Goal: Task Accomplishment & Management: Use online tool/utility

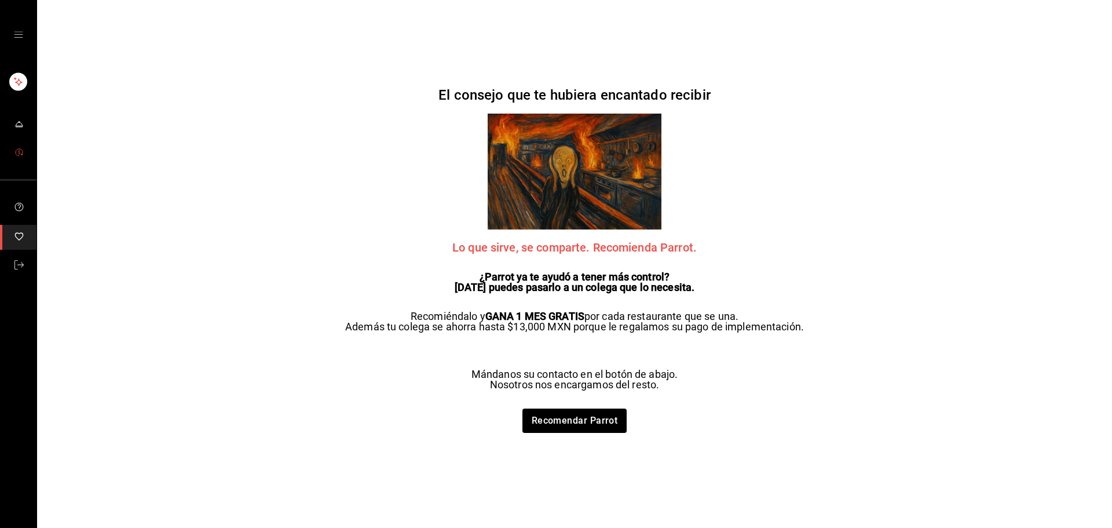
click at [28, 157] on link "mailbox folders" at bounding box center [18, 153] width 37 height 25
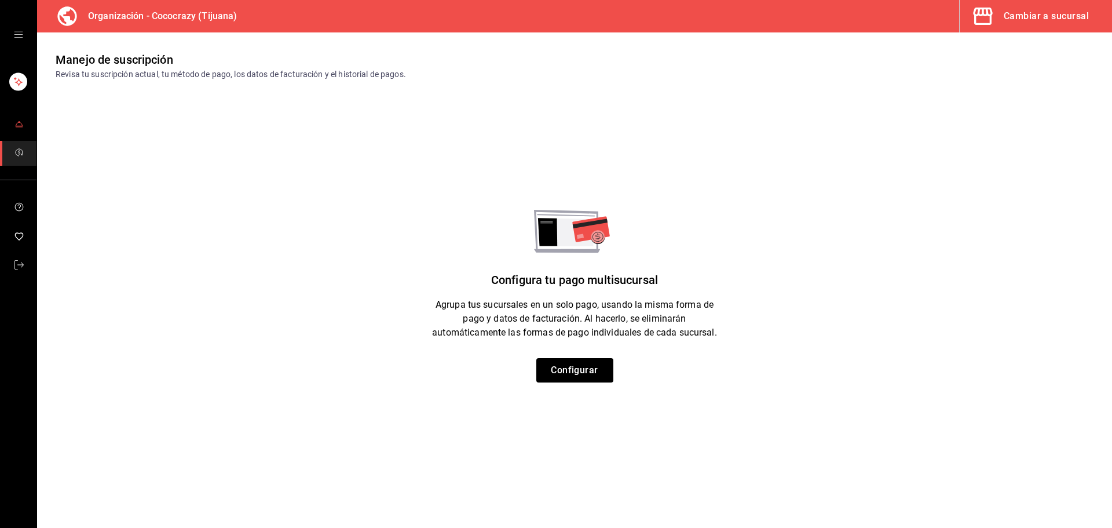
click at [28, 127] on link "mailbox folders" at bounding box center [18, 124] width 37 height 25
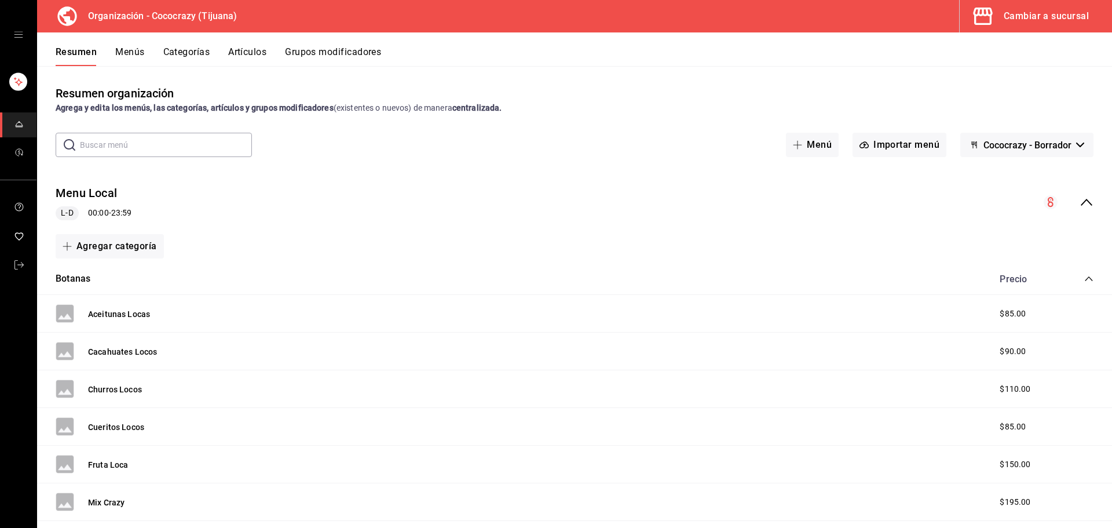
click at [139, 53] on button "Menús" at bounding box center [129, 56] width 29 height 20
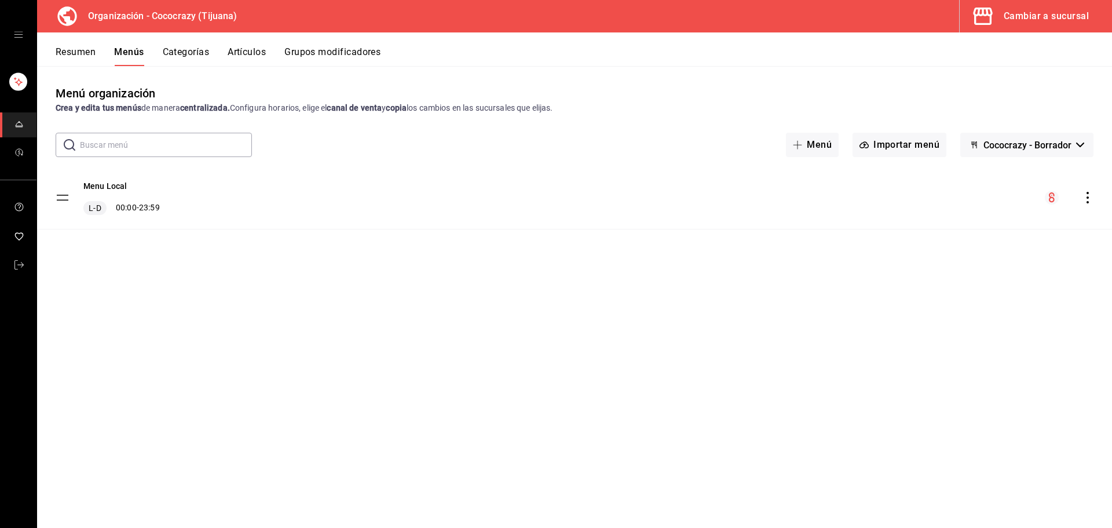
click at [1055, 198] on circle "menu-maker-table" at bounding box center [1052, 198] width 14 height 14
drag, startPoint x: 1075, startPoint y: 199, endPoint x: 1088, endPoint y: 199, distance: 12.7
click at [1078, 199] on div "menu-maker-table" at bounding box center [1069, 198] width 49 height 14
click at [1090, 199] on icon "actions" at bounding box center [1088, 198] width 12 height 12
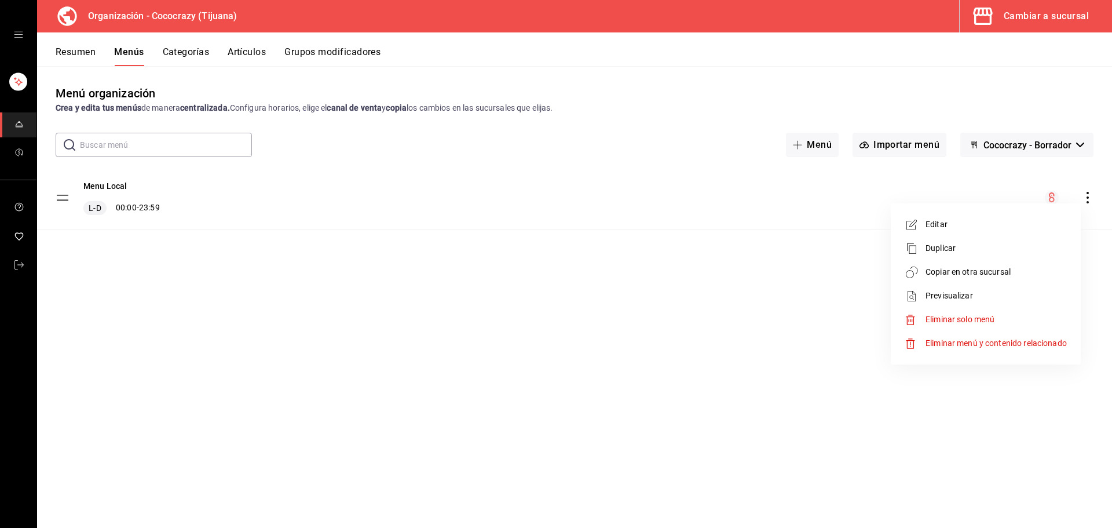
click at [946, 222] on span "Editar" at bounding box center [996, 224] width 141 height 12
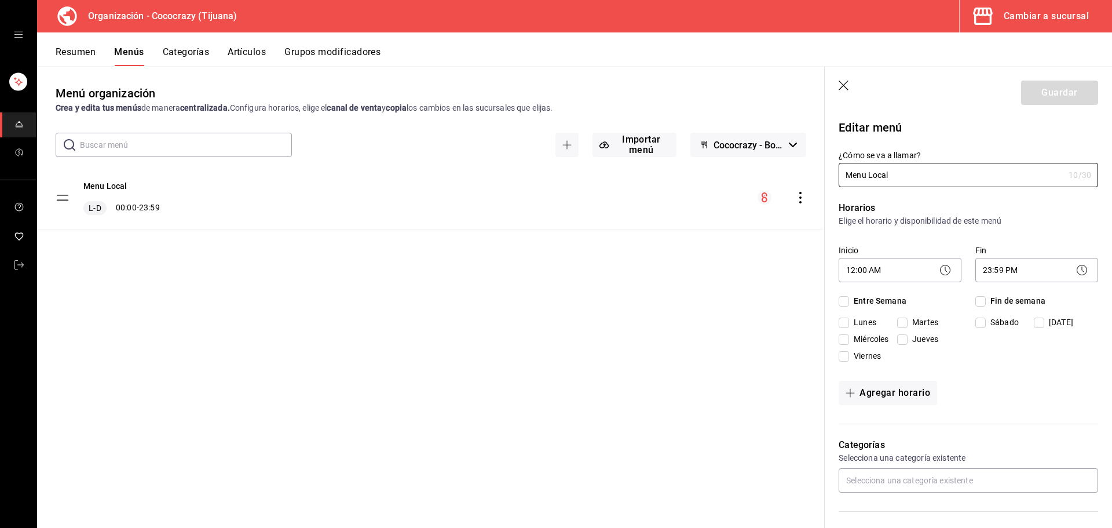
checkbox input "true"
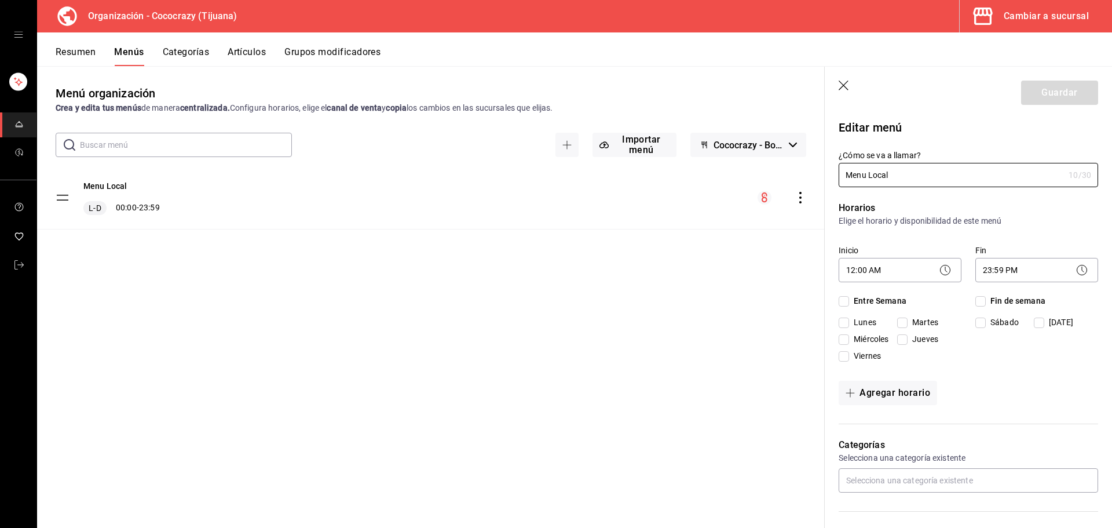
checkbox input "true"
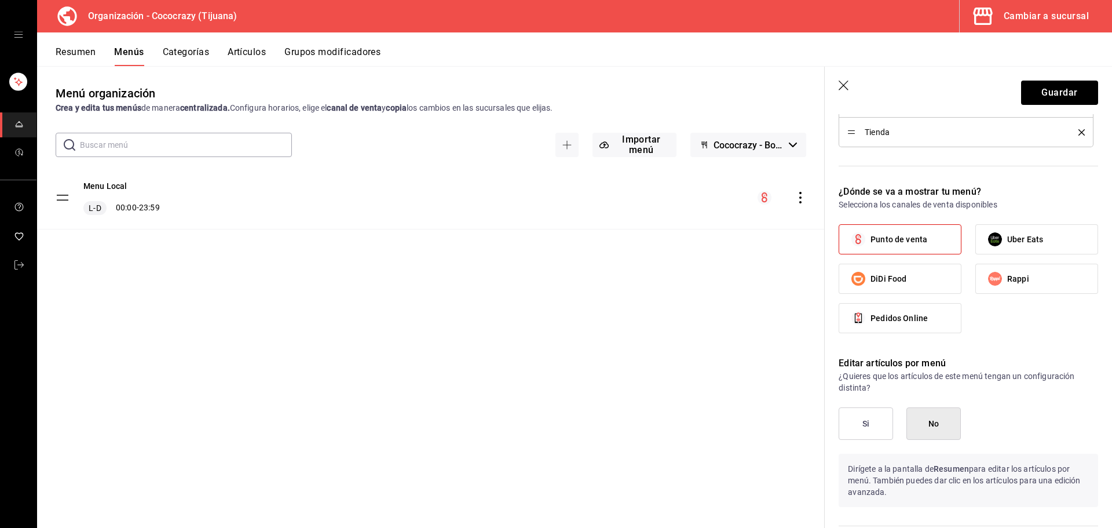
scroll to position [637, 0]
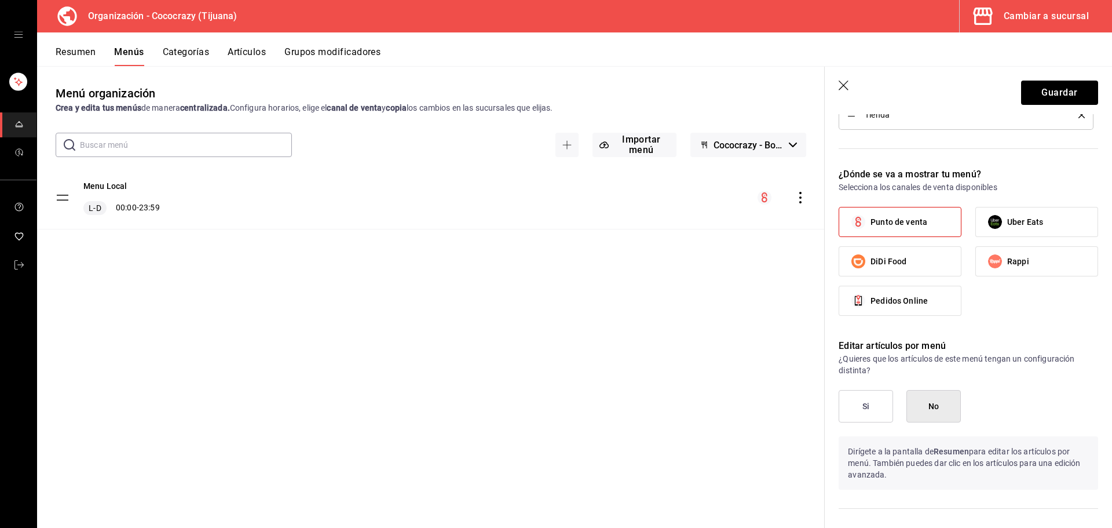
click at [893, 301] on span "Pedidos Online" at bounding box center [899, 301] width 57 height 12
click at [871, 301] on input "Pedidos Online" at bounding box center [859, 301] width 24 height 24
checkbox input "true"
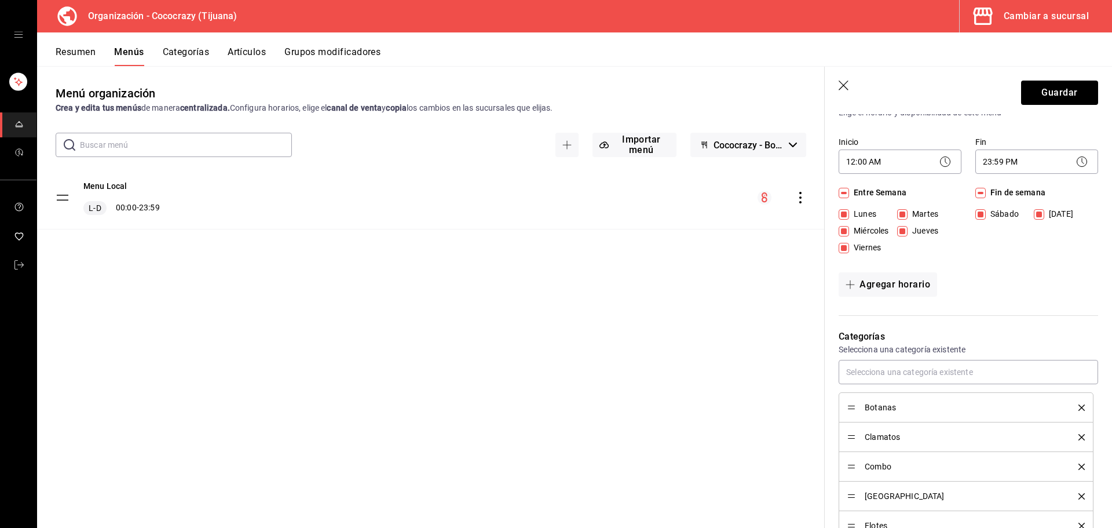
scroll to position [0, 0]
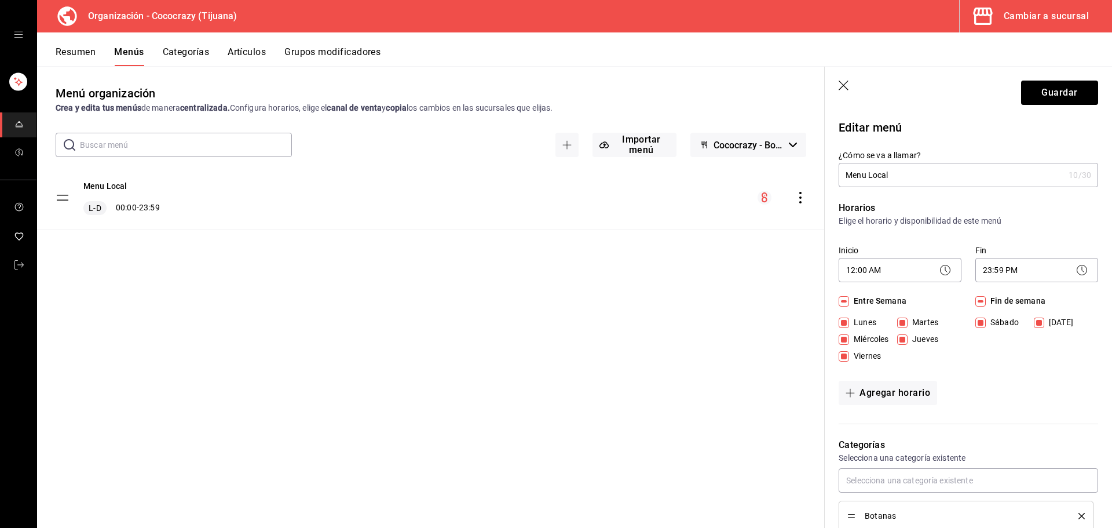
click at [535, 230] on div "Menu Local L-D 00:00 - 23:59" at bounding box center [431, 214] width 788 height 96
drag, startPoint x: 629, startPoint y: 253, endPoint x: 713, endPoint y: 253, distance: 84.6
click at [640, 253] on div "Menu Local L-D 00:00 - 23:59" at bounding box center [431, 214] width 788 height 96
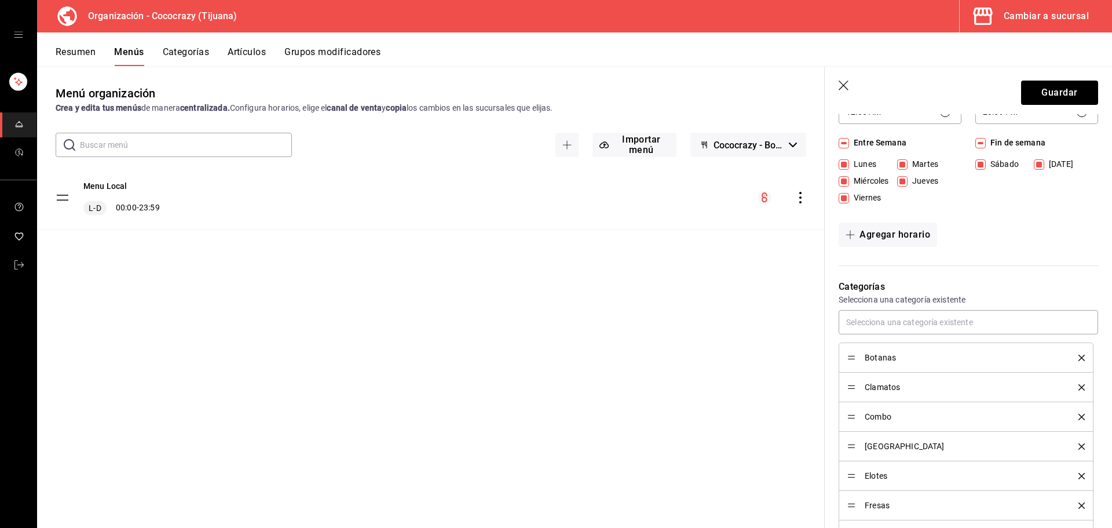
scroll to position [464, 0]
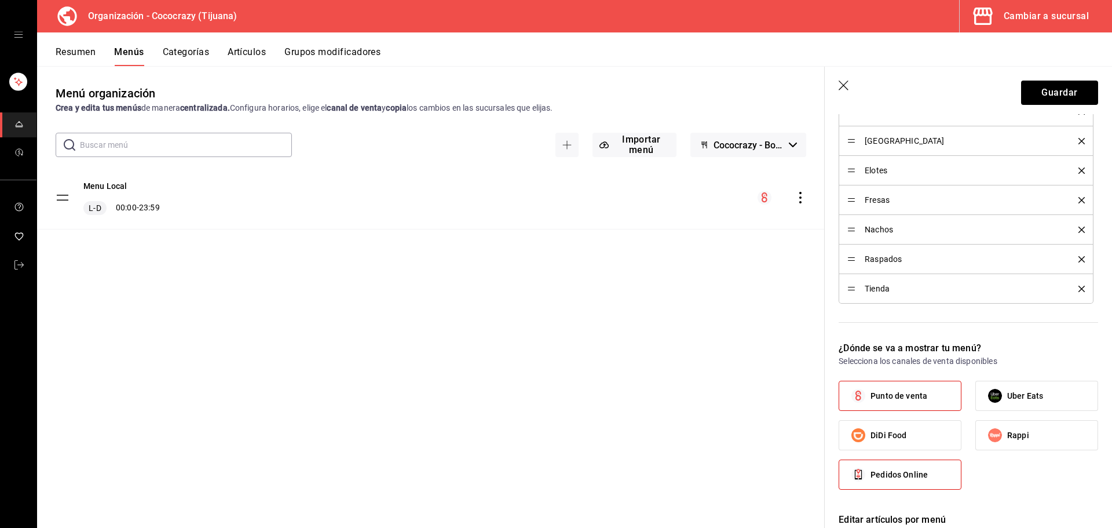
drag, startPoint x: 709, startPoint y: 302, endPoint x: 898, endPoint y: 186, distance: 221.1
click at [710, 302] on div "Menú organización Crea y edita tus menús de manera centralizada. Configura hora…" at bounding box center [431, 306] width 788 height 443
click at [842, 87] on icon "button" at bounding box center [844, 86] width 10 height 10
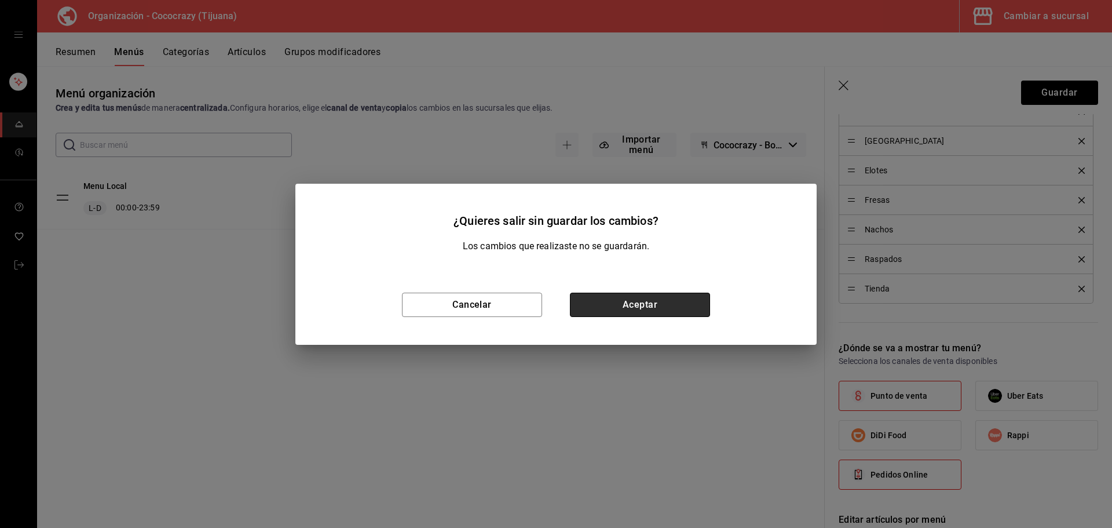
click at [596, 305] on button "Aceptar" at bounding box center [640, 305] width 140 height 24
checkbox input "false"
type input "1758238651058"
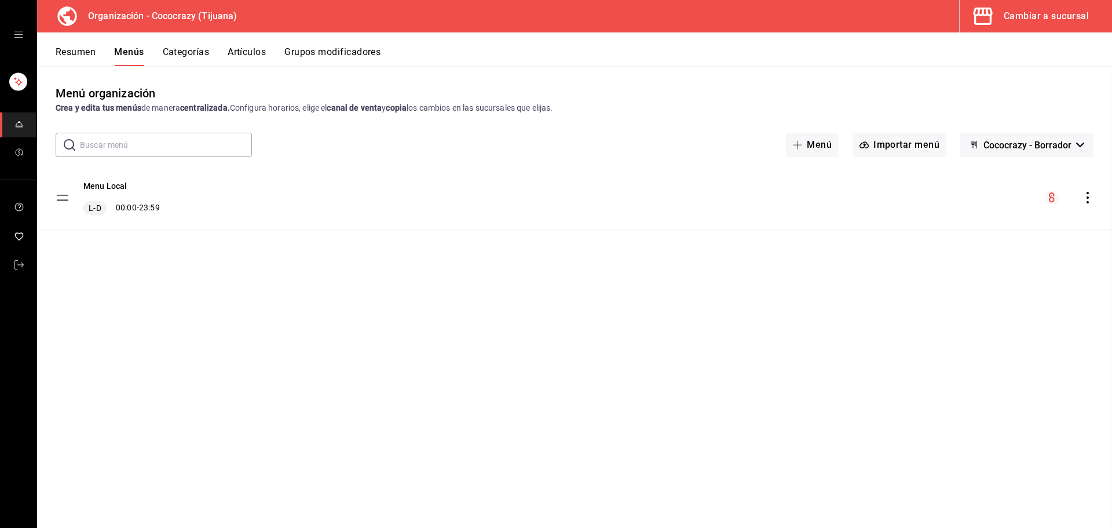
scroll to position [424, 0]
click at [64, 198] on tbody "Menu Local L-D 00:00 - 23:59" at bounding box center [574, 197] width 1075 height 63
drag, startPoint x: 174, startPoint y: 319, endPoint x: 337, endPoint y: 267, distance: 171.1
click at [183, 313] on div "Menú organización Crea y edita tus menús de manera centralizada. Configura hora…" at bounding box center [574, 306] width 1075 height 443
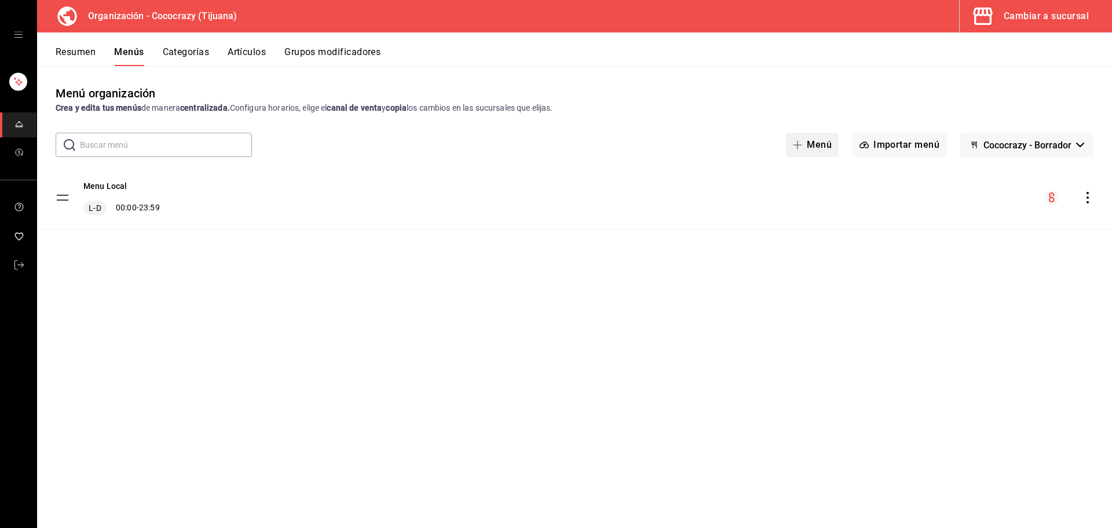
click at [819, 147] on button "Menú" at bounding box center [812, 145] width 53 height 24
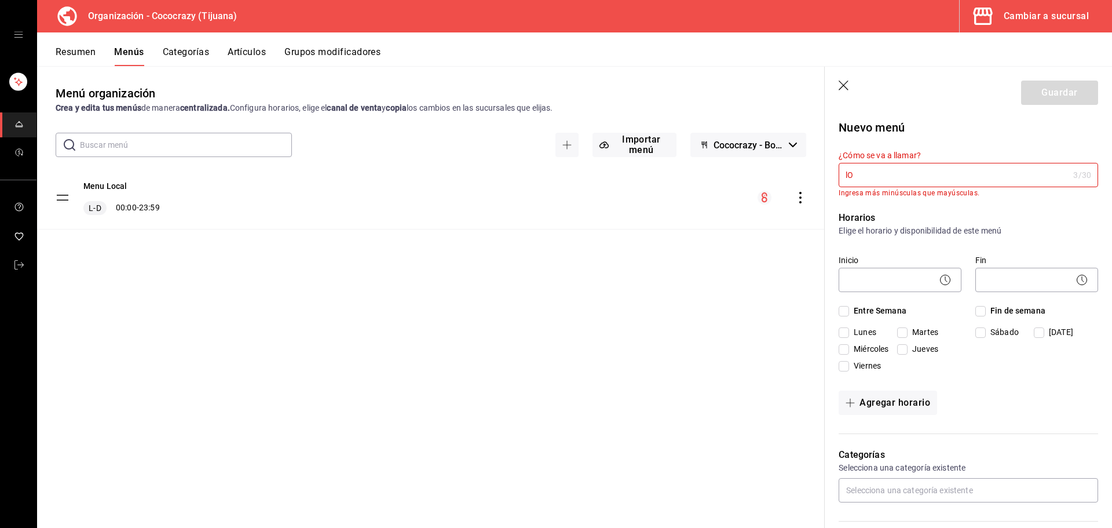
type input "l"
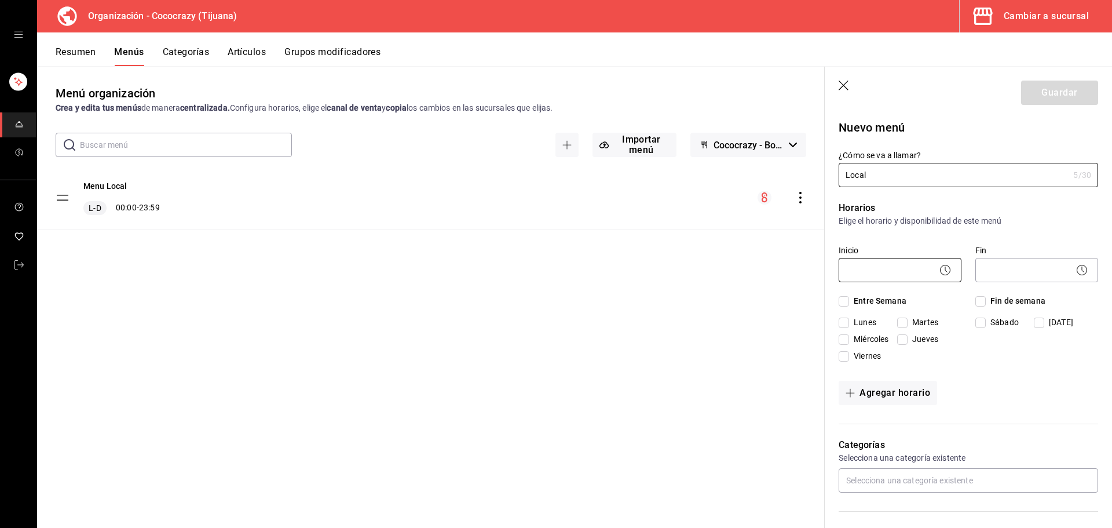
type input "Local"
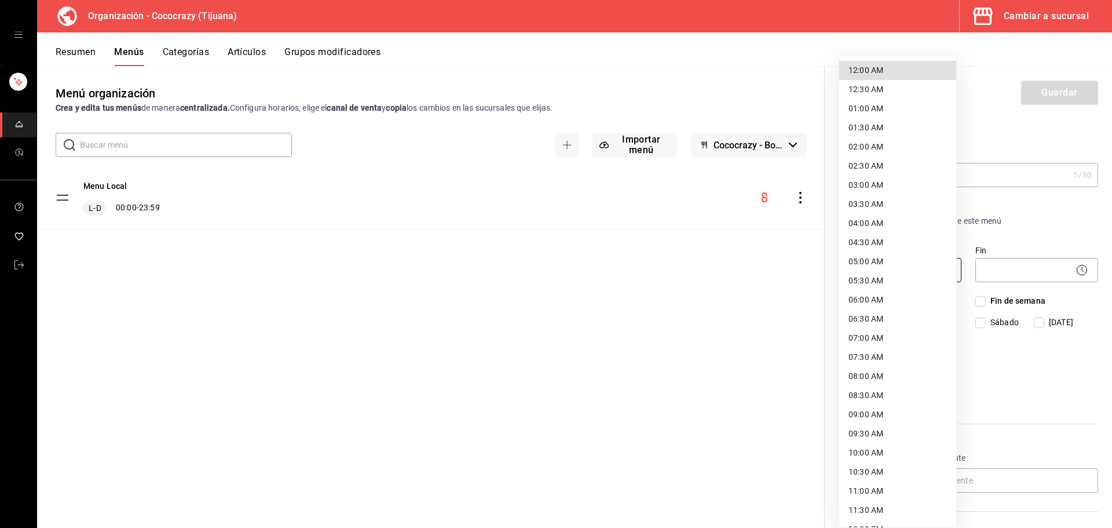
drag, startPoint x: 867, startPoint y: 262, endPoint x: 876, endPoint y: 260, distance: 8.4
click at [869, 262] on body "Organización - Cococrazy (Tijuana) Cambiar a sucursal Resumen Menús Categorías …" at bounding box center [556, 264] width 1112 height 528
click at [879, 452] on li "10:00 AM" at bounding box center [898, 452] width 117 height 19
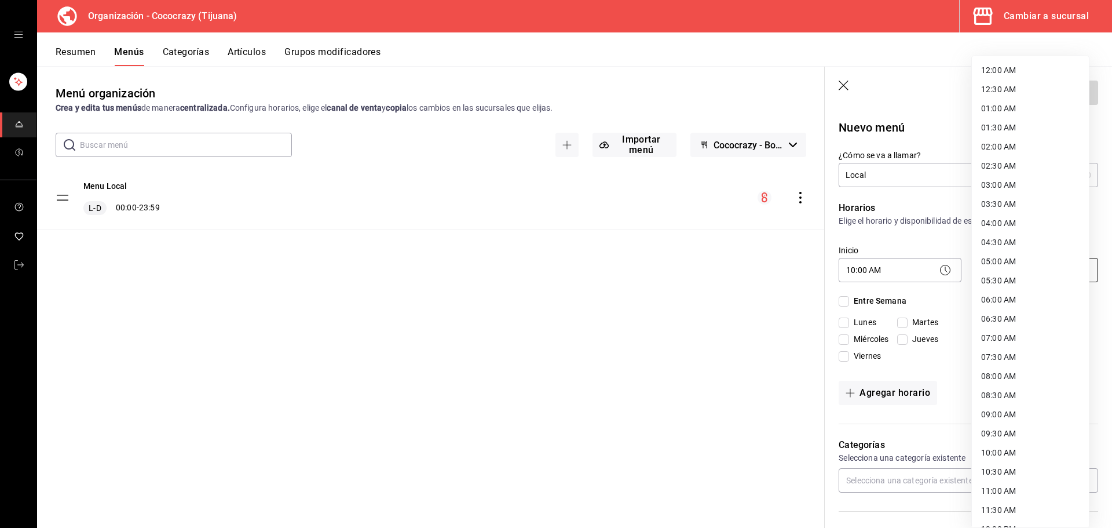
click at [1005, 272] on body "Organización - Cococrazy (Tijuana) Cambiar a sucursal Resumen Menús Categorías …" at bounding box center [556, 264] width 1112 height 528
click at [906, 269] on div at bounding box center [556, 264] width 1112 height 528
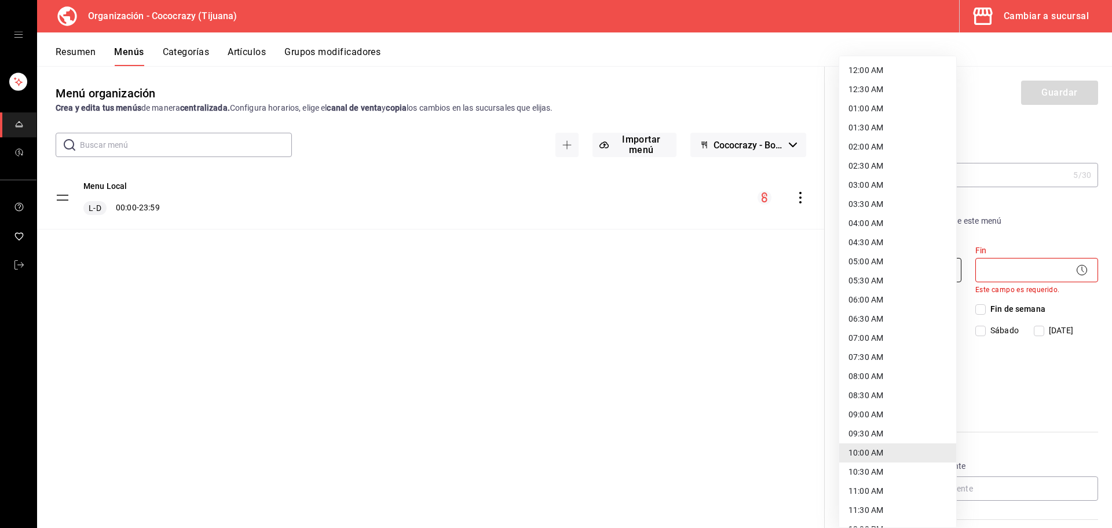
click at [869, 269] on body "Organización - Cococrazy (Tijuana) Cambiar a sucursal Resumen Menús Categorías …" at bounding box center [556, 264] width 1112 height 528
click at [892, 70] on li "12:00 AM" at bounding box center [898, 70] width 117 height 19
type input "00:00"
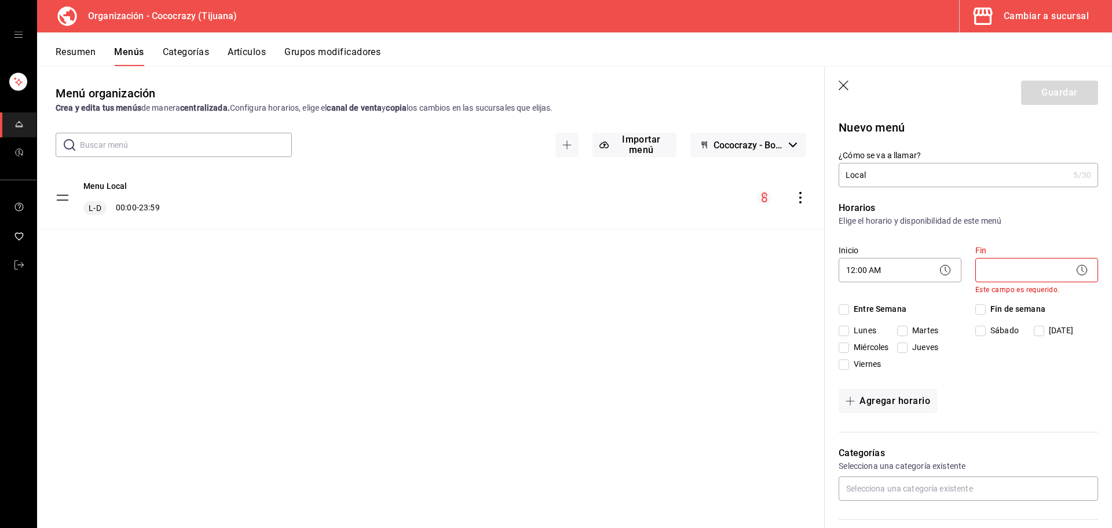
click at [997, 269] on body "Organización - Cococrazy (Tijuana) Cambiar a sucursal Resumen Menús Categorías …" at bounding box center [556, 264] width 1112 height 528
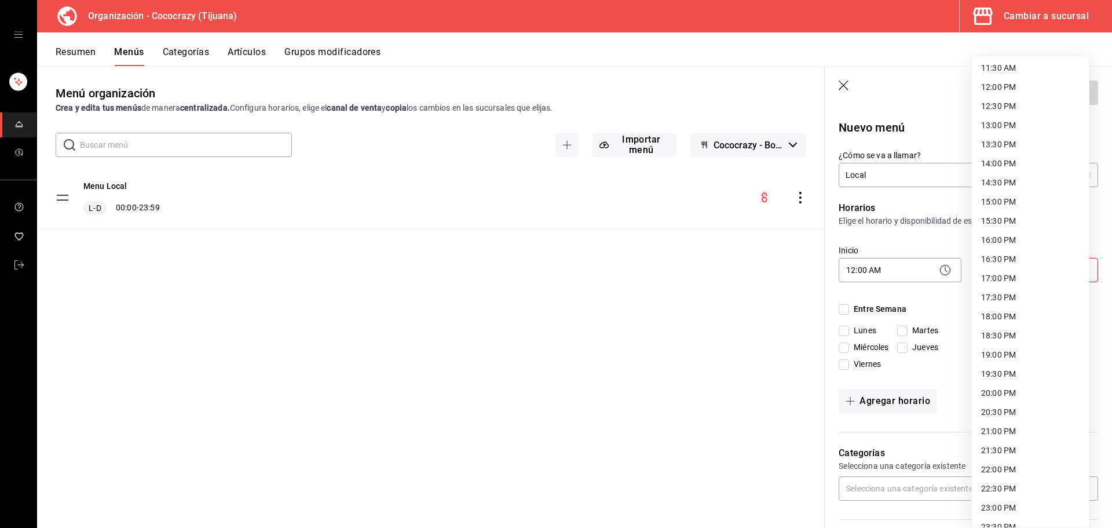
scroll to position [475, 0]
click at [1012, 515] on li "23:59 PM" at bounding box center [1030, 513] width 117 height 19
type input "23:59"
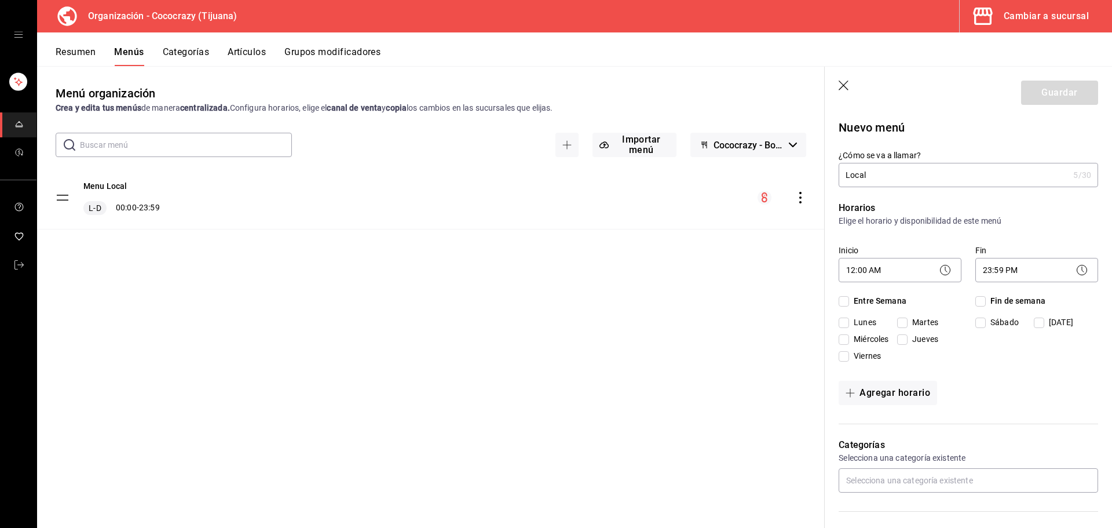
click at [1003, 383] on div "Agregar horario" at bounding box center [969, 393] width 260 height 24
drag, startPoint x: 849, startPoint y: 302, endPoint x: 954, endPoint y: 303, distance: 104.9
click at [853, 302] on label "Entre Semana" at bounding box center [873, 301] width 68 height 12
click at [849, 302] on input "Entre Semana" at bounding box center [844, 301] width 10 height 10
checkbox input "true"
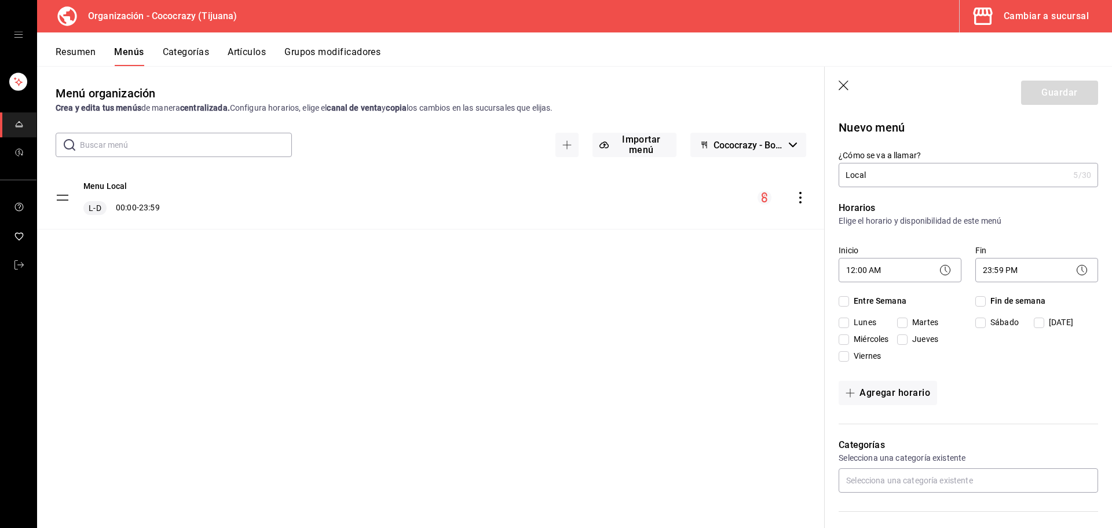
checkbox input "true"
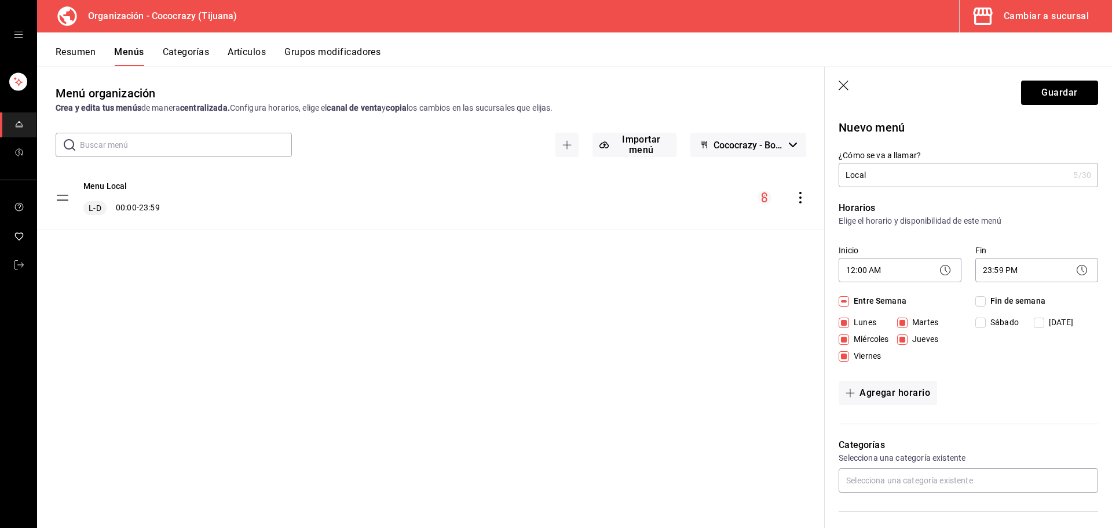
drag, startPoint x: 982, startPoint y: 302, endPoint x: 990, endPoint y: 308, distance: 10.3
click at [983, 302] on label "Fin de semana" at bounding box center [1011, 301] width 70 height 12
click at [983, 302] on input "Fin de semana" at bounding box center [981, 301] width 10 height 10
checkbox input "true"
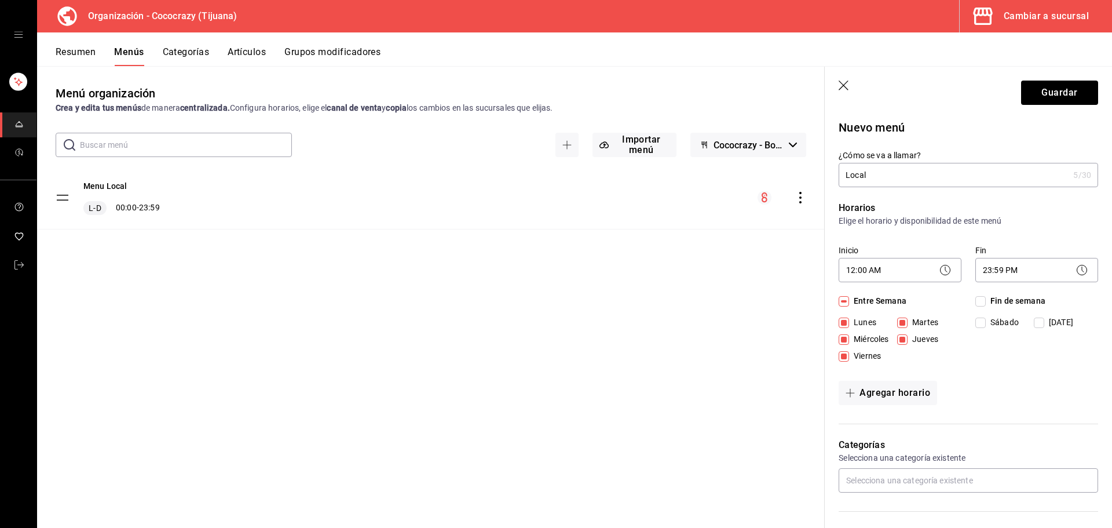
checkbox input "true"
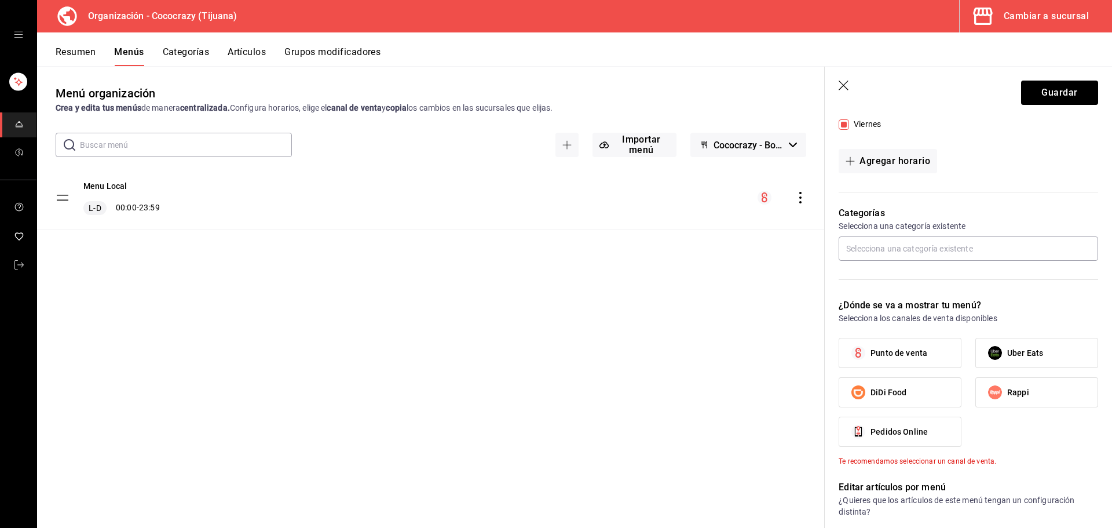
scroll to position [290, 0]
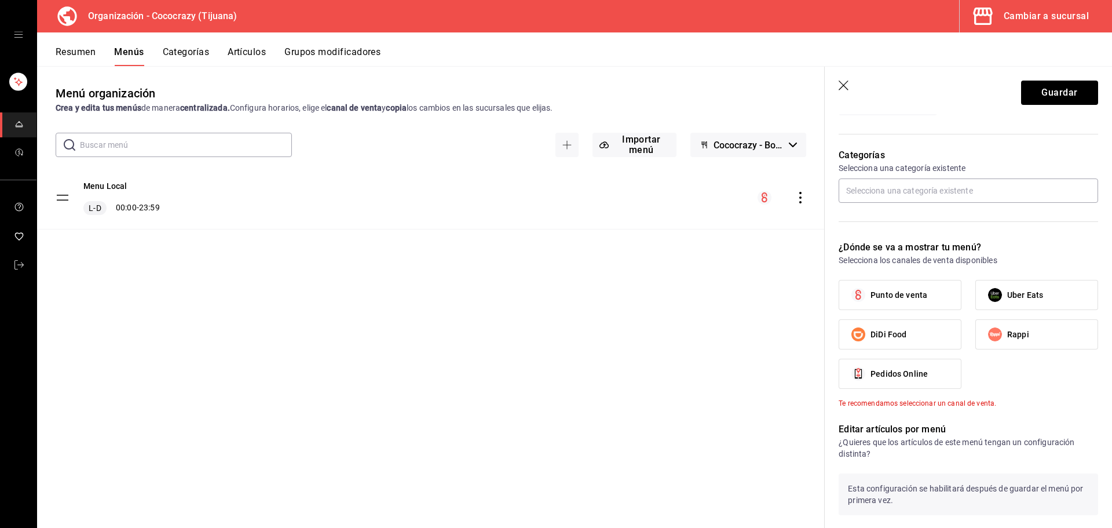
click at [902, 291] on span "Punto de venta" at bounding box center [899, 295] width 57 height 12
click at [871, 291] on input "Punto de venta" at bounding box center [859, 295] width 24 height 24
checkbox input "true"
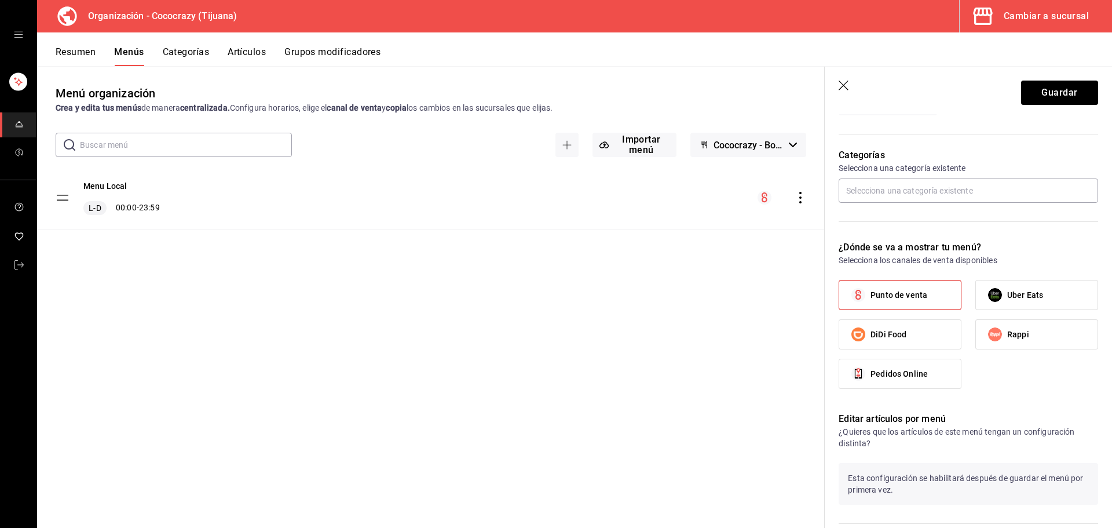
click at [925, 381] on label "Pedidos Online" at bounding box center [901, 373] width 122 height 29
click at [871, 381] on input "Pedidos Online" at bounding box center [859, 374] width 24 height 24
click at [932, 376] on label "Pedidos Online" at bounding box center [901, 373] width 122 height 29
click at [871, 376] on input "Pedidos Online" at bounding box center [859, 374] width 24 height 24
checkbox input "false"
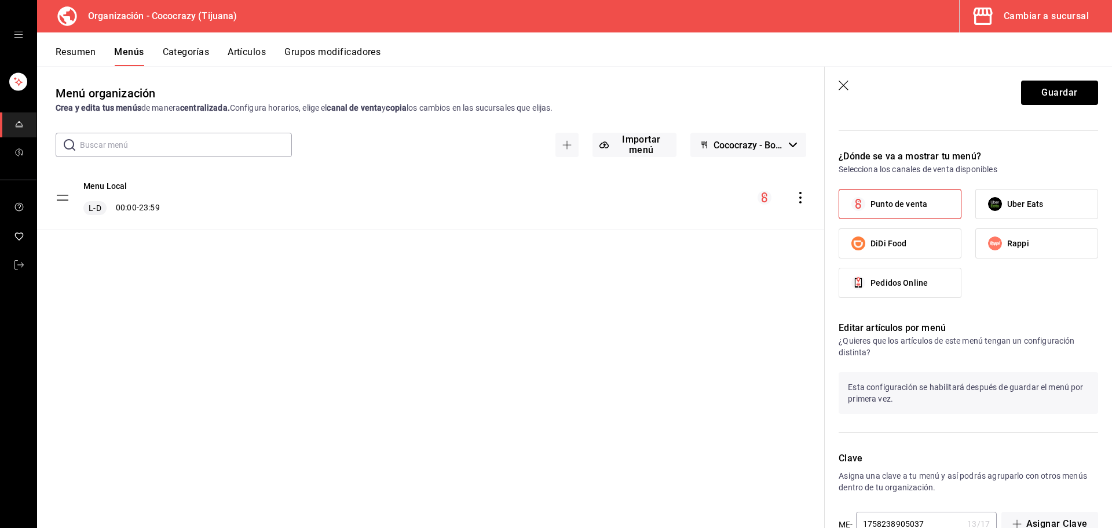
scroll to position [413, 0]
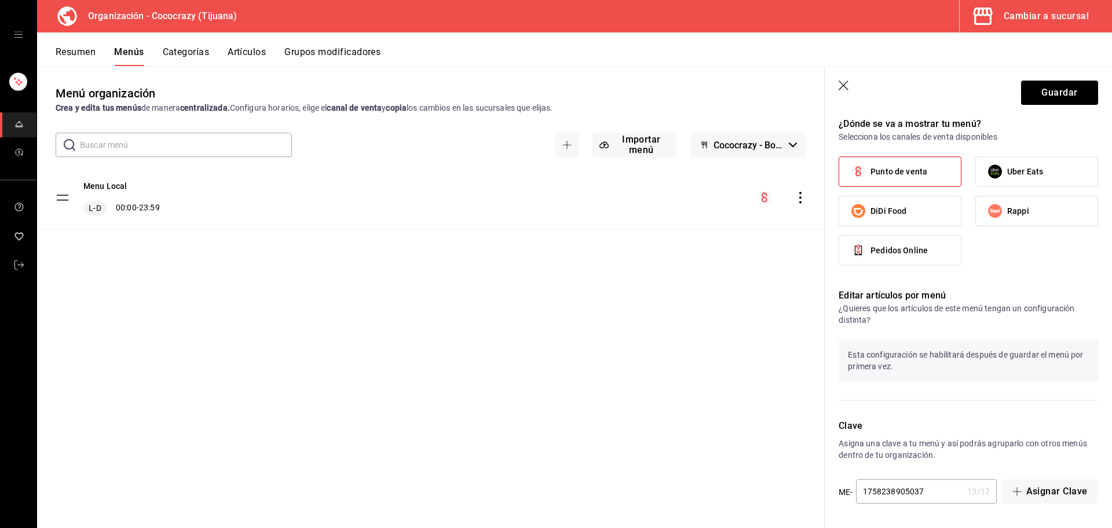
click at [938, 358] on p "Esta configuración se habilitará después de guardar el menú por primera vez." at bounding box center [969, 361] width 260 height 42
drag, startPoint x: 915, startPoint y: 299, endPoint x: 913, endPoint y: 306, distance: 7.2
click at [913, 304] on div "Editar artículos por menú ¿Quieres que los artículos de este menú tengan un con…" at bounding box center [961, 340] width 273 height 130
click at [1052, 96] on button "Guardar" at bounding box center [1060, 93] width 77 height 24
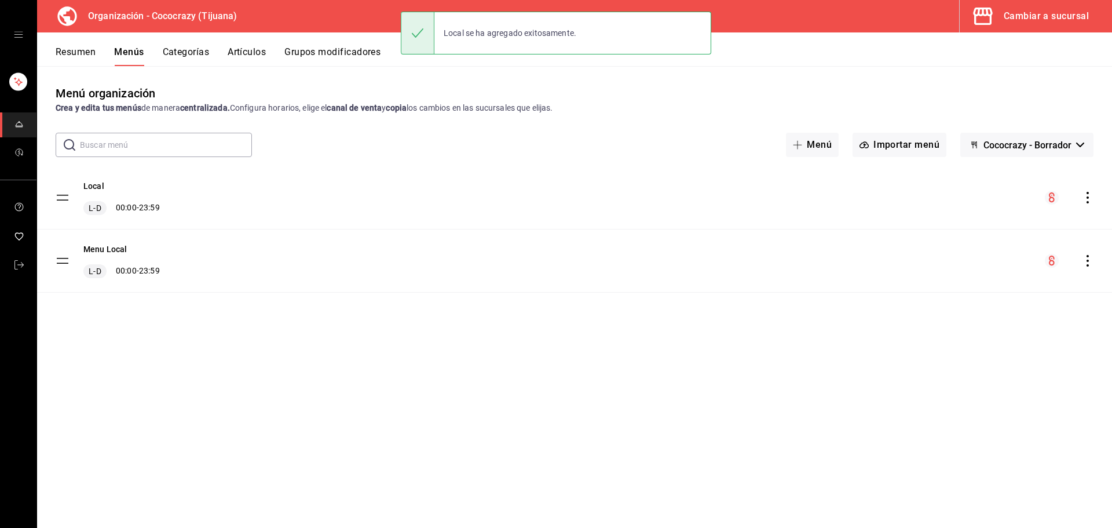
click at [94, 206] on span "L-D" at bounding box center [94, 208] width 17 height 12
click at [65, 202] on tbody "Local L-D 00:00 - 23:59 Menu Local L-D 00:00 - 23:59" at bounding box center [574, 229] width 1075 height 126
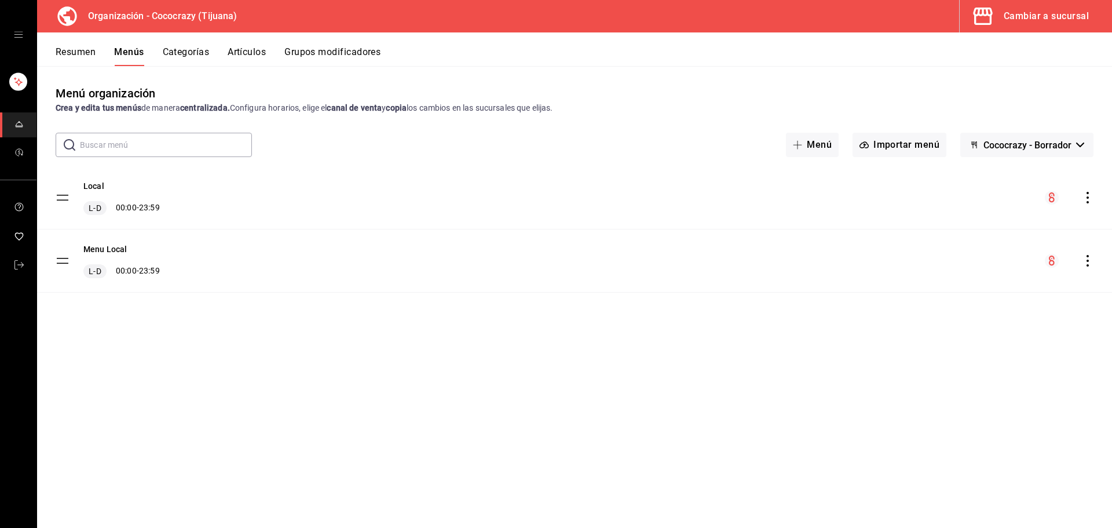
click at [60, 191] on tbody "Local L-D 00:00 - 23:59 Menu Local L-D 00:00 - 23:59" at bounding box center [574, 229] width 1075 height 126
click at [64, 197] on tbody "Local L-D 00:00 - 23:59 Menu Local L-D 00:00 - 23:59" at bounding box center [574, 229] width 1075 height 126
click at [1053, 198] on circle "menu-maker-table" at bounding box center [1052, 198] width 14 height 14
click at [1080, 198] on div "menu-maker-table" at bounding box center [1069, 198] width 49 height 14
click at [1088, 198] on icon "actions" at bounding box center [1088, 198] width 2 height 12
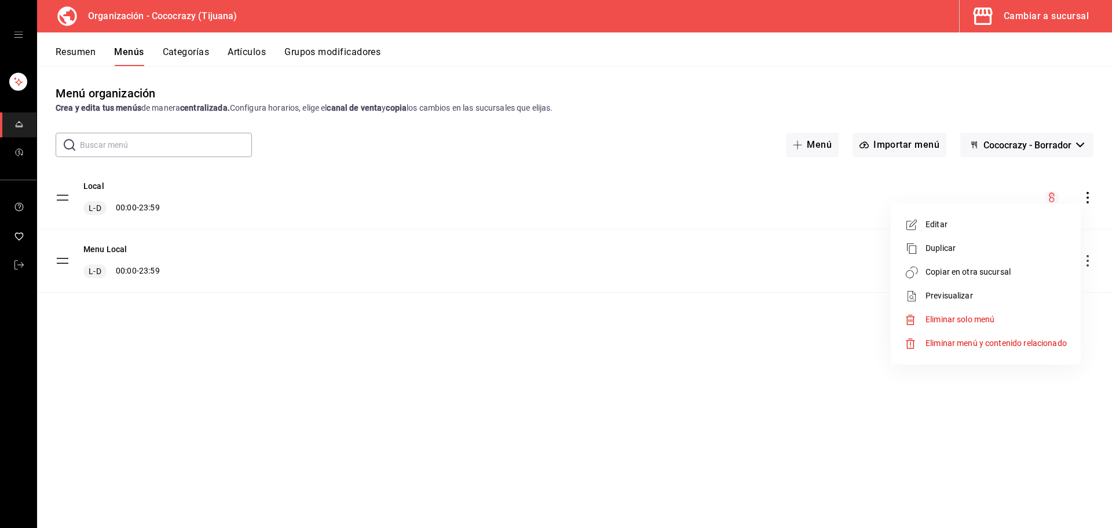
click at [991, 227] on span "Editar" at bounding box center [996, 224] width 141 height 12
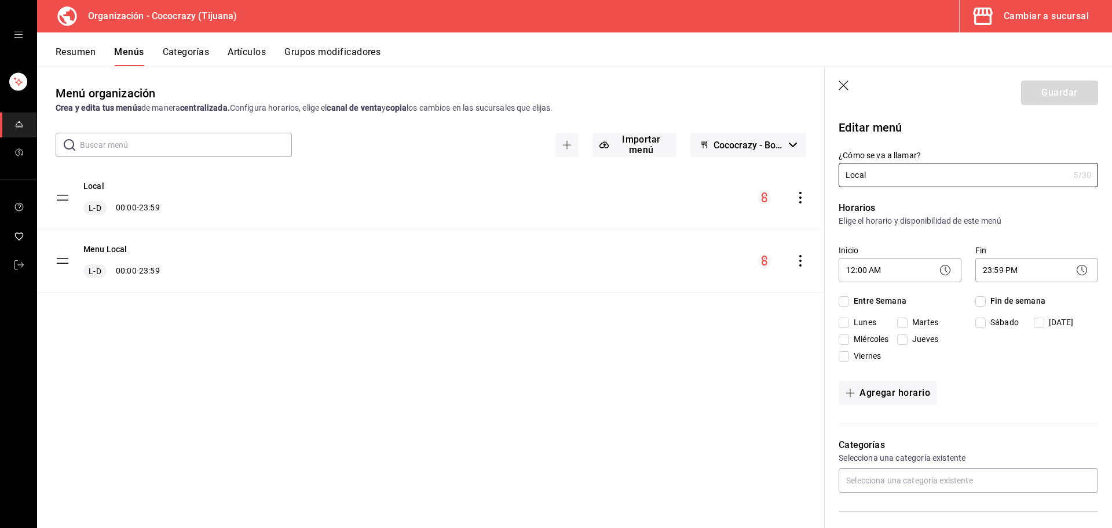
checkbox input "true"
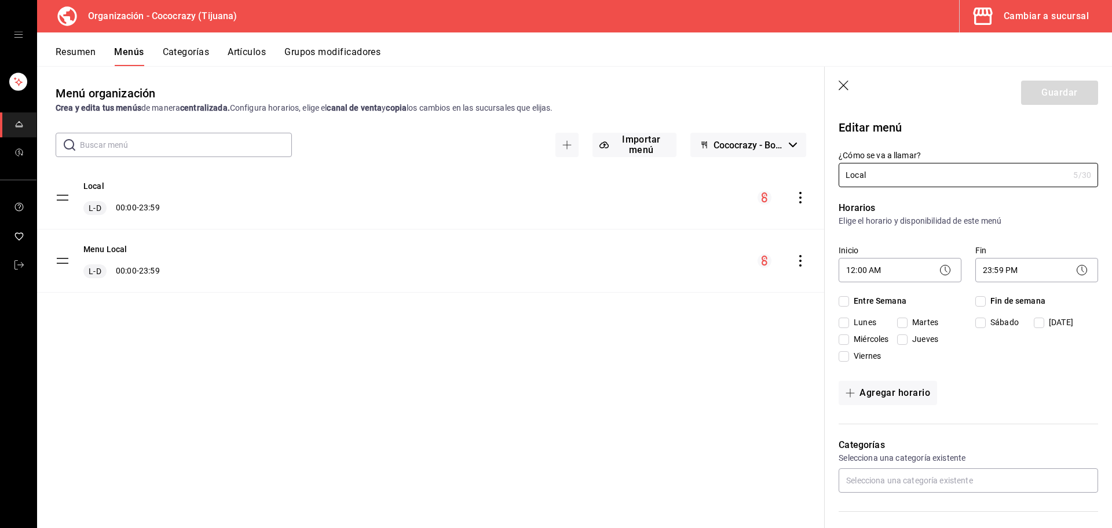
checkbox input "true"
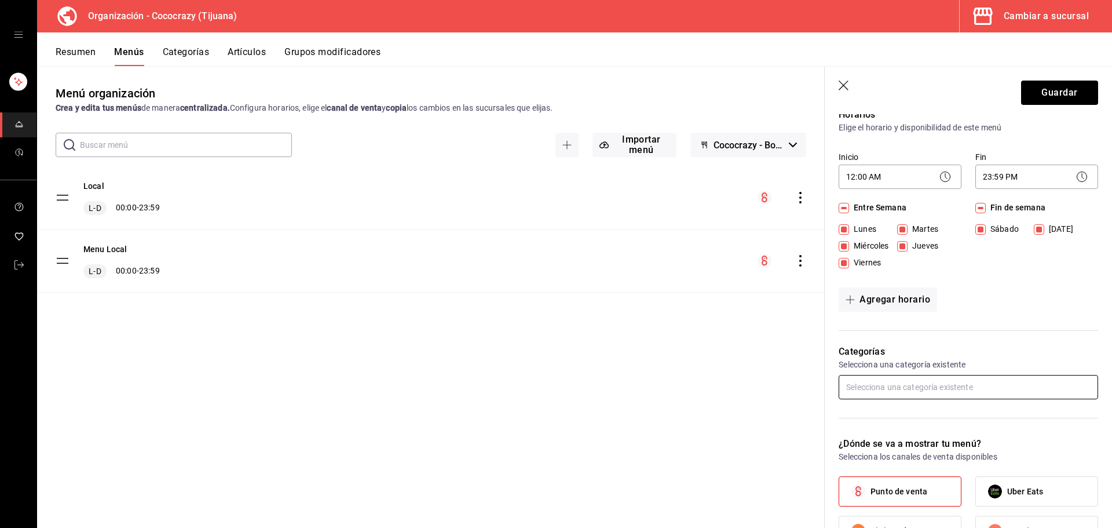
scroll to position [116, 0]
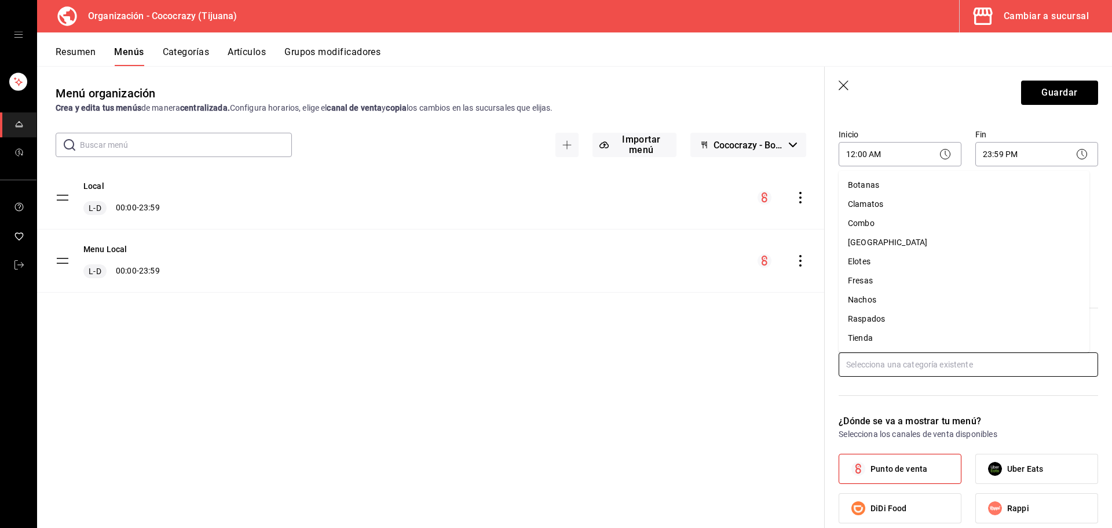
click at [915, 364] on input "text" at bounding box center [969, 364] width 260 height 24
click at [940, 401] on div "¿Dónde se va a mostrar tu menú? Selecciona los canales de venta disponibles Pun…" at bounding box center [961, 486] width 273 height 172
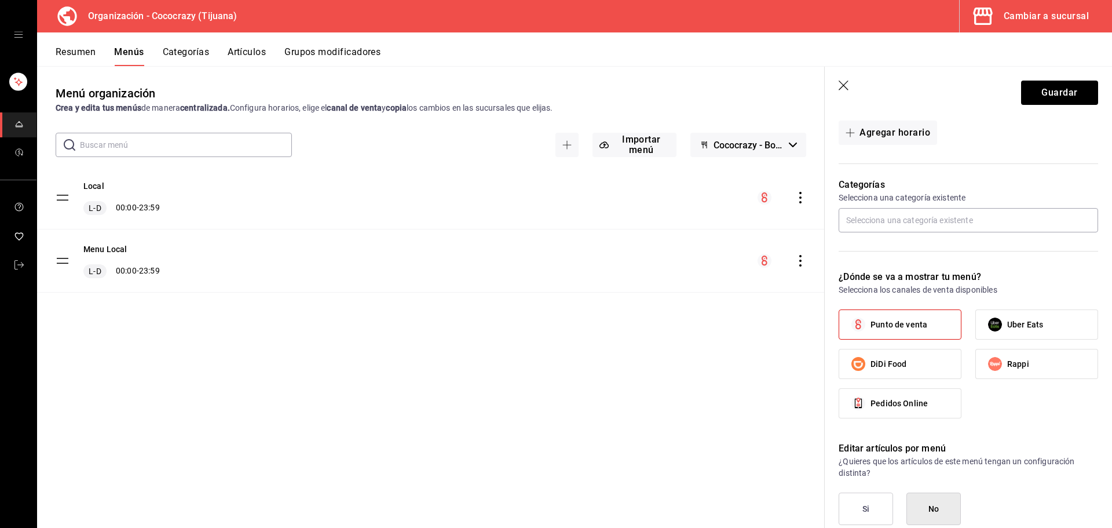
scroll to position [471, 0]
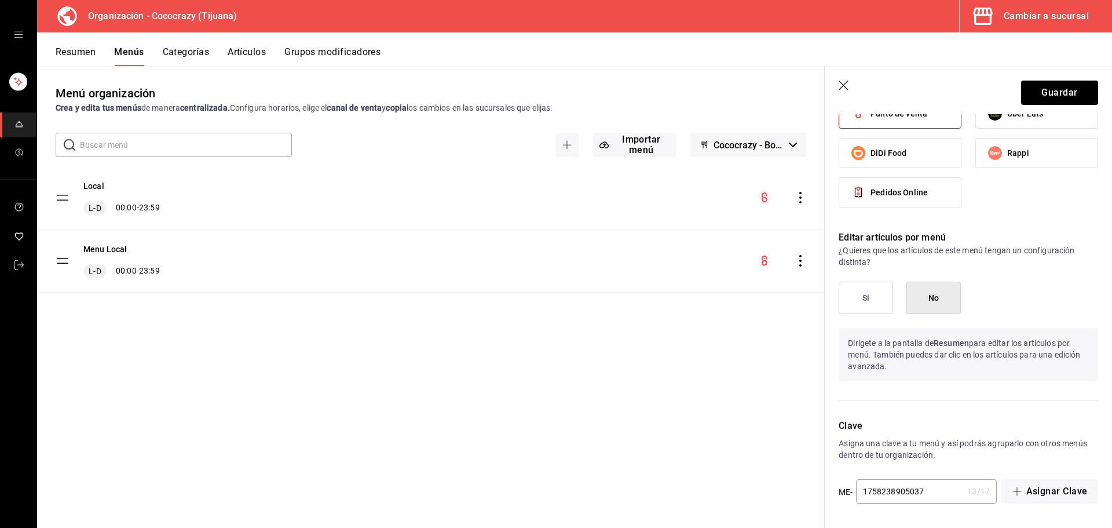
click at [892, 373] on p "Dirígete a la pantalla de Resumen para editar los artículos por menú. También p…" at bounding box center [969, 354] width 260 height 53
click at [878, 293] on button "Si" at bounding box center [866, 298] width 54 height 32
click at [933, 298] on button "No" at bounding box center [934, 298] width 54 height 32
click at [908, 354] on p "Dirígete a la pantalla de Resumen para editar los artículos por menú. También p…" at bounding box center [969, 354] width 260 height 53
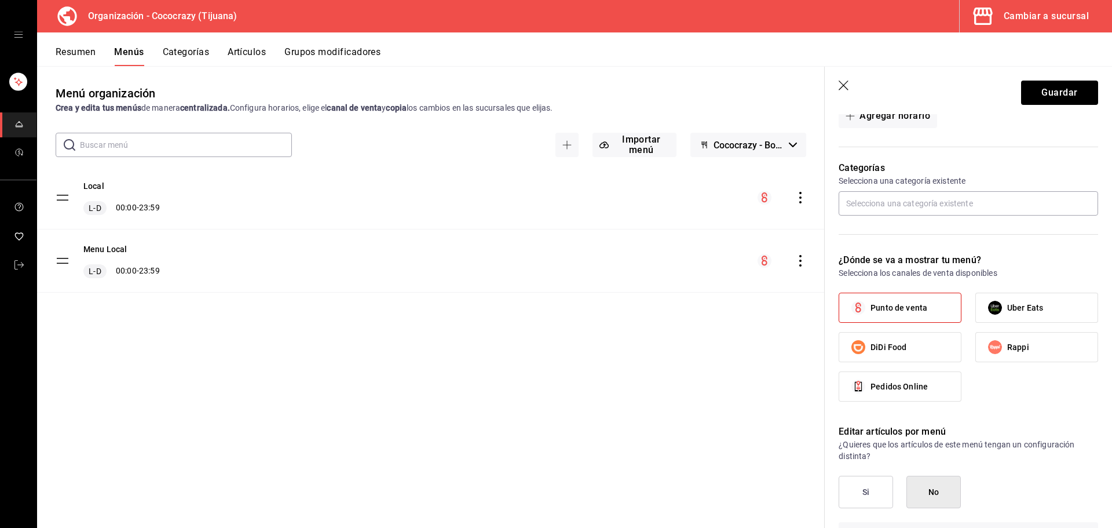
scroll to position [123, 0]
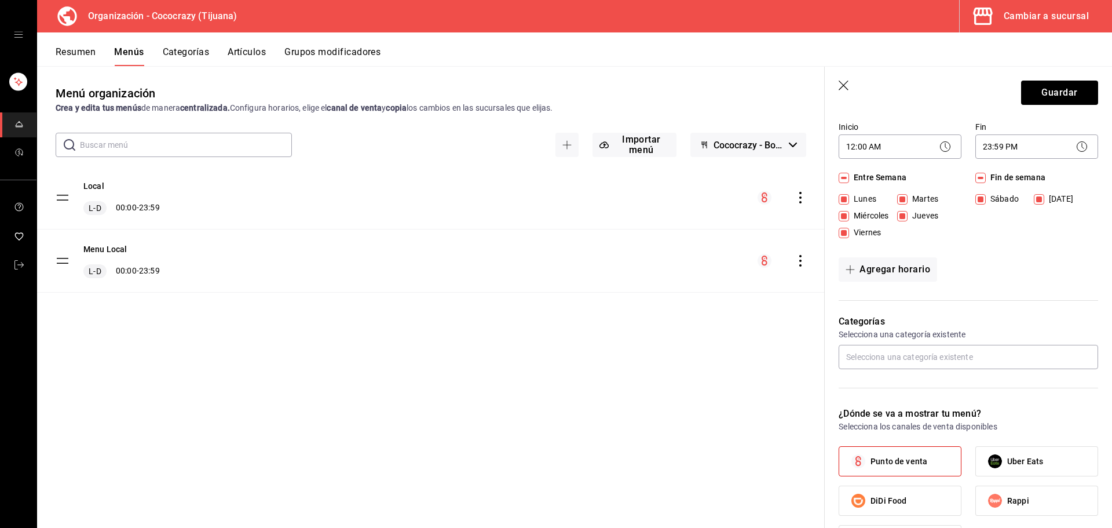
click at [840, 87] on icon "button" at bounding box center [845, 87] width 12 height 12
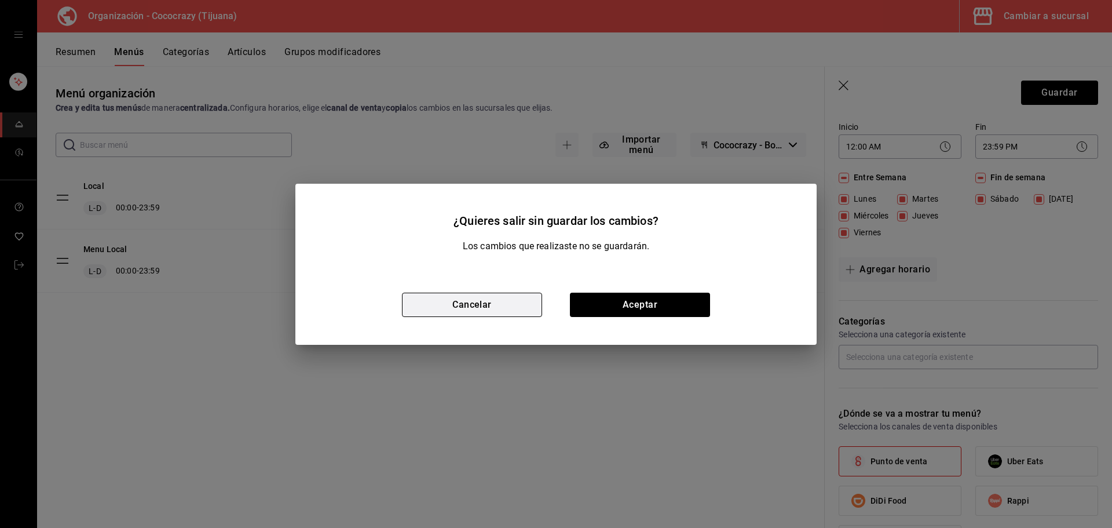
click at [456, 301] on button "Cancelar" at bounding box center [472, 305] width 140 height 24
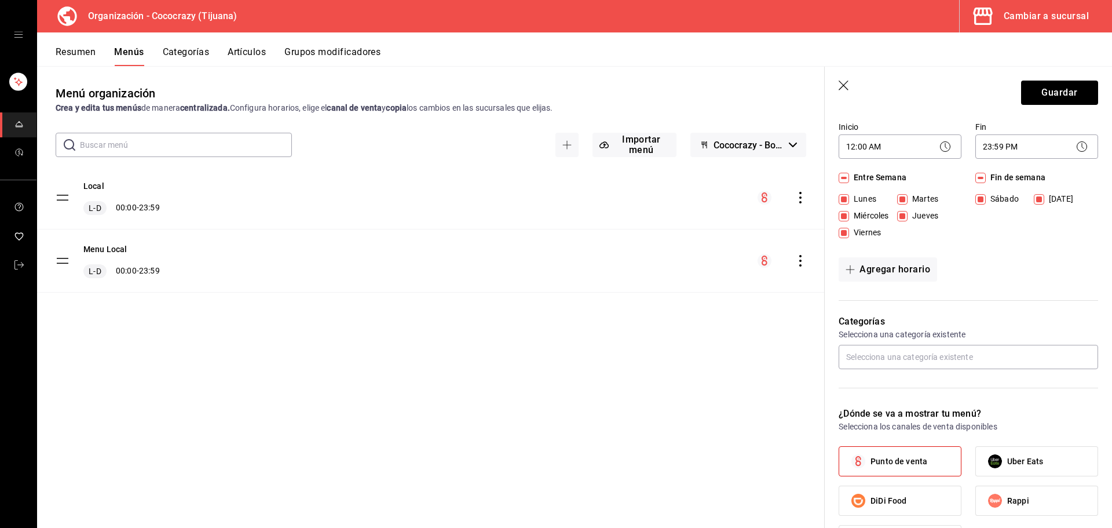
click at [72, 53] on button "Resumen" at bounding box center [76, 56] width 40 height 20
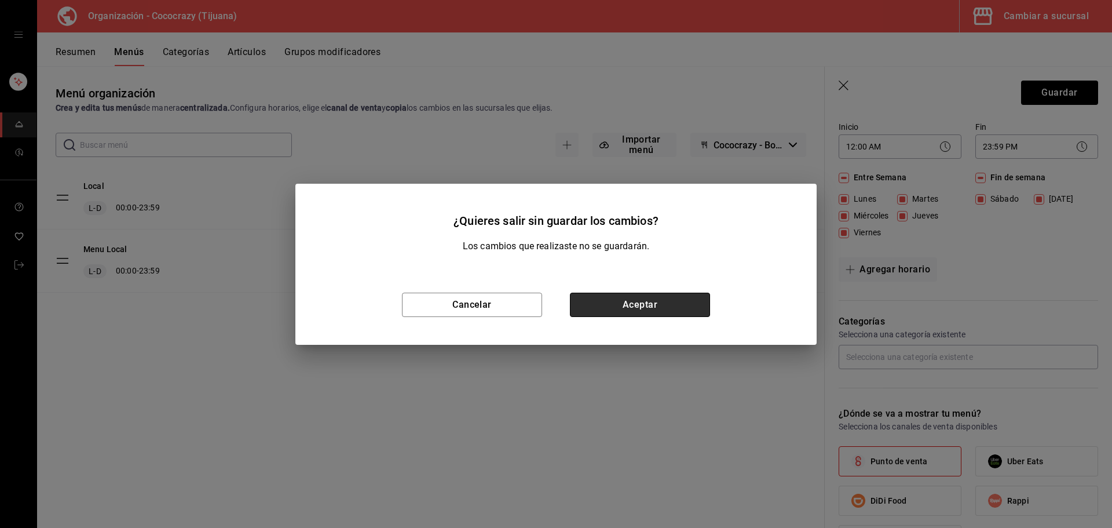
click at [616, 312] on button "Aceptar" at bounding box center [640, 305] width 140 height 24
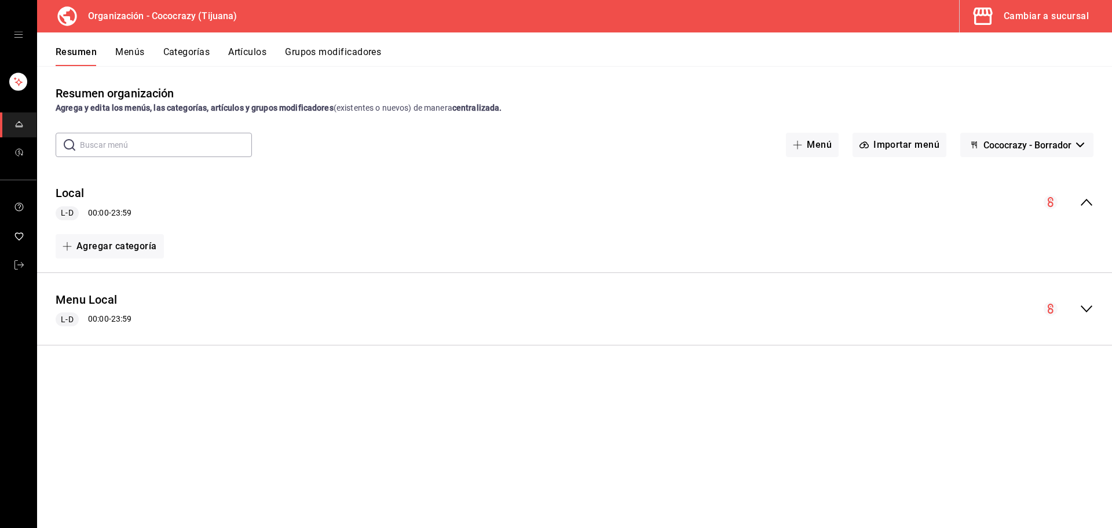
click at [826, 221] on div "Local L-D 00:00 - 23:59" at bounding box center [574, 203] width 1075 height 54
click at [914, 201] on div "Local L-D 00:00 - 23:59" at bounding box center [574, 203] width 1075 height 54
click at [1074, 203] on div "collapse-menu-row" at bounding box center [1069, 202] width 50 height 14
click at [902, 140] on button "Importar menú" at bounding box center [900, 145] width 94 height 24
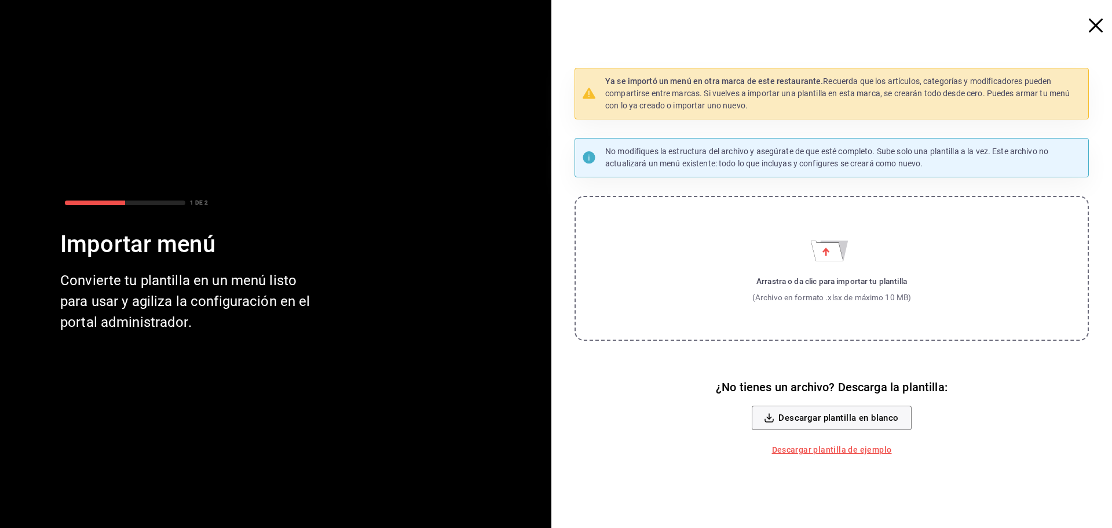
click at [837, 245] on icon "Importar menú" at bounding box center [827, 251] width 32 height 20
click at [0, 0] on input "Arrastra o da clic para importar tu plantilla (Archivo en formato .xlsx de máxi…" at bounding box center [0, 0] width 0 height 0
click at [858, 268] on label "Arrastra o da clic para importar tu plantilla (Archivo en formato .xlsx de máxi…" at bounding box center [832, 268] width 515 height 145
click at [0, 0] on input "Arrastra o da clic para importar tu plantilla (Archivo en formato .xlsx de máxi…" at bounding box center [0, 0] width 0 height 0
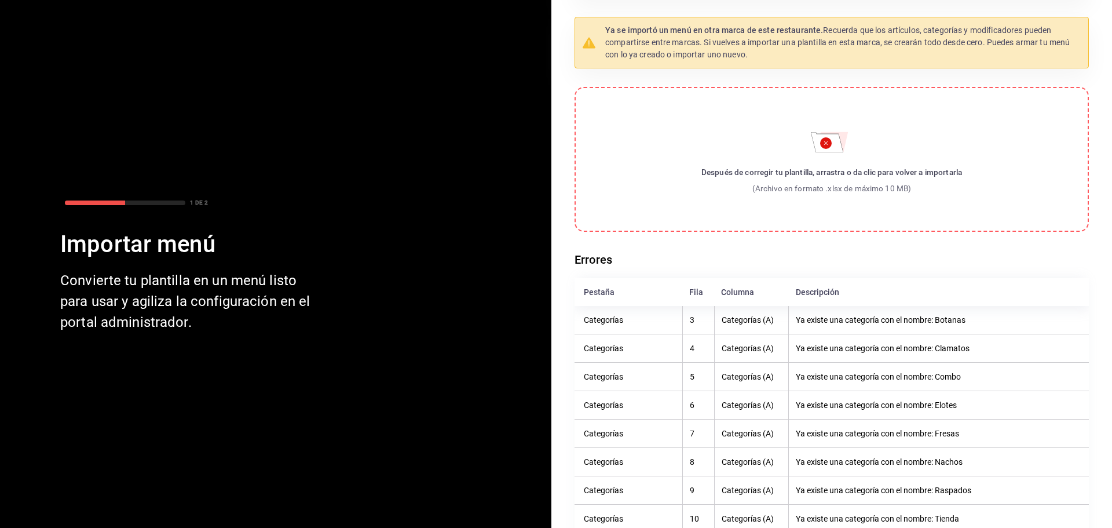
scroll to position [89, 0]
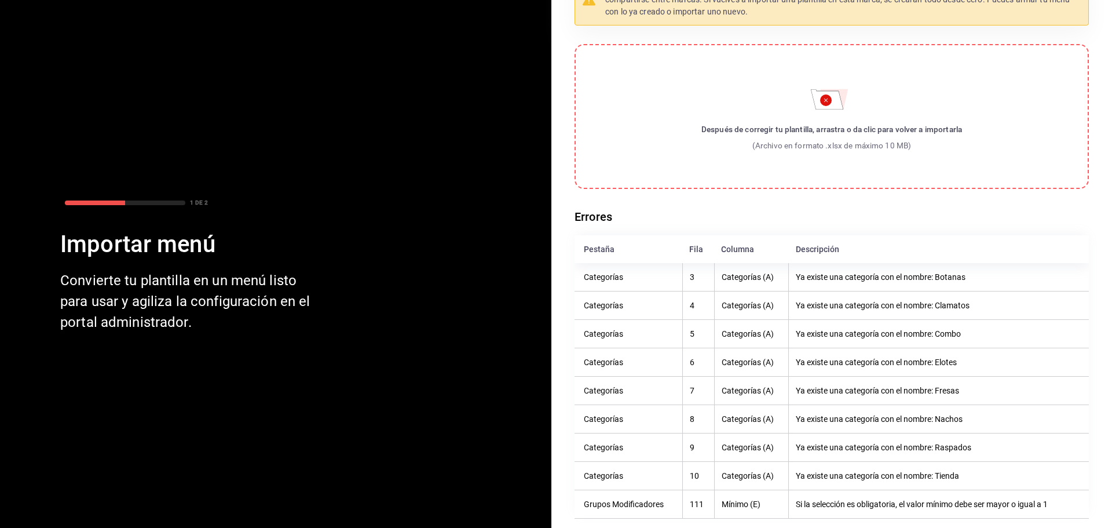
click at [728, 352] on th "Categorías (A)" at bounding box center [751, 362] width 75 height 28
click at [867, 411] on th "Ya existe una categoría con el nombre: Nachos" at bounding box center [939, 419] width 300 height 28
drag, startPoint x: 800, startPoint y: 410, endPoint x: 786, endPoint y: 407, distance: 13.5
click at [793, 411] on th "Ya existe una categoría con el nombre: Nachos" at bounding box center [939, 419] width 300 height 28
drag, startPoint x: 590, startPoint y: 389, endPoint x: 617, endPoint y: 389, distance: 26.7
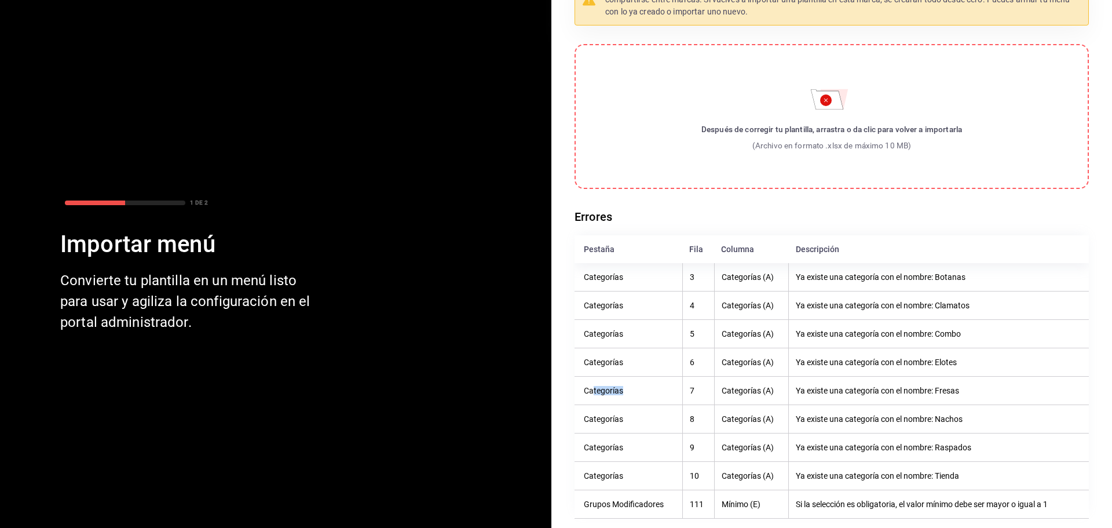
click at [617, 389] on th "Categorías" at bounding box center [629, 391] width 108 height 28
drag, startPoint x: 738, startPoint y: 279, endPoint x: 758, endPoint y: 279, distance: 20.3
click at [738, 279] on th "Categorías (A)" at bounding box center [751, 277] width 75 height 28
drag, startPoint x: 801, startPoint y: 269, endPoint x: 965, endPoint y: 284, distance: 165.2
click at [965, 284] on th "Ya existe una categoría con el nombre: Botanas" at bounding box center [939, 277] width 300 height 28
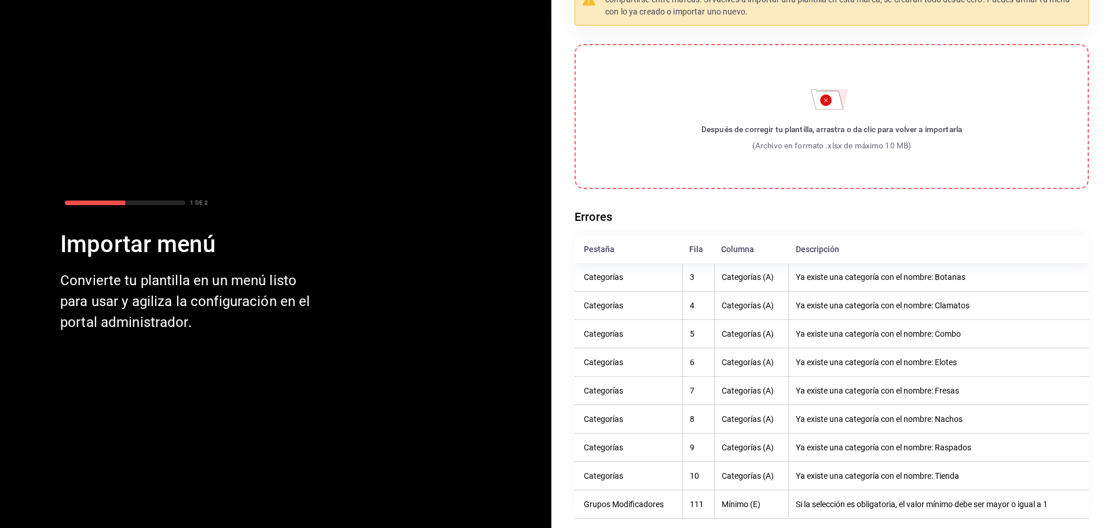
click at [797, 111] on label "Después de corregir tu plantilla, arrastra o da clic para volver a importarla (…" at bounding box center [832, 116] width 515 height 145
click at [0, 0] on input "Después de corregir tu plantilla, arrastra o da clic para volver a importarla (…" at bounding box center [0, 0] width 0 height 0
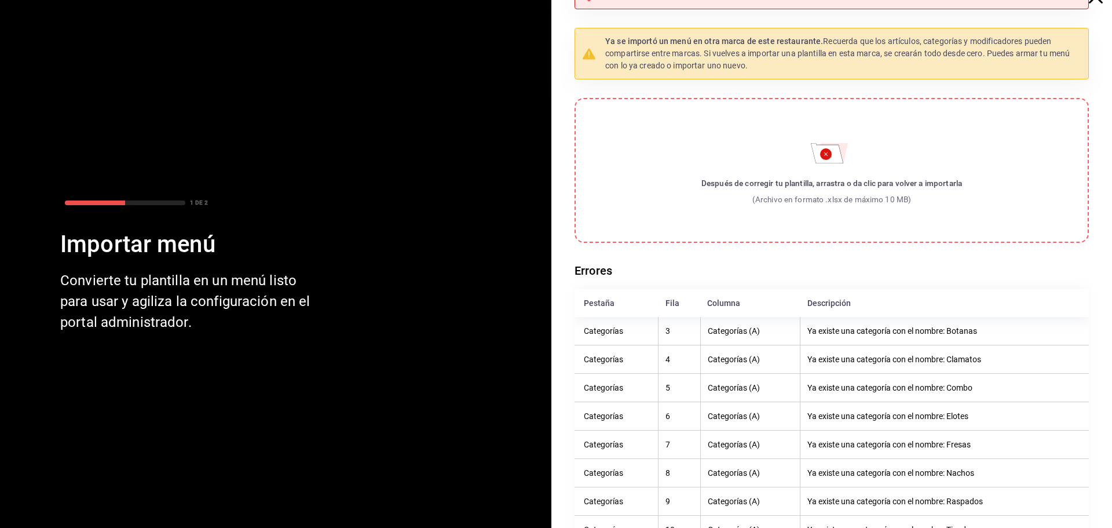
scroll to position [0, 0]
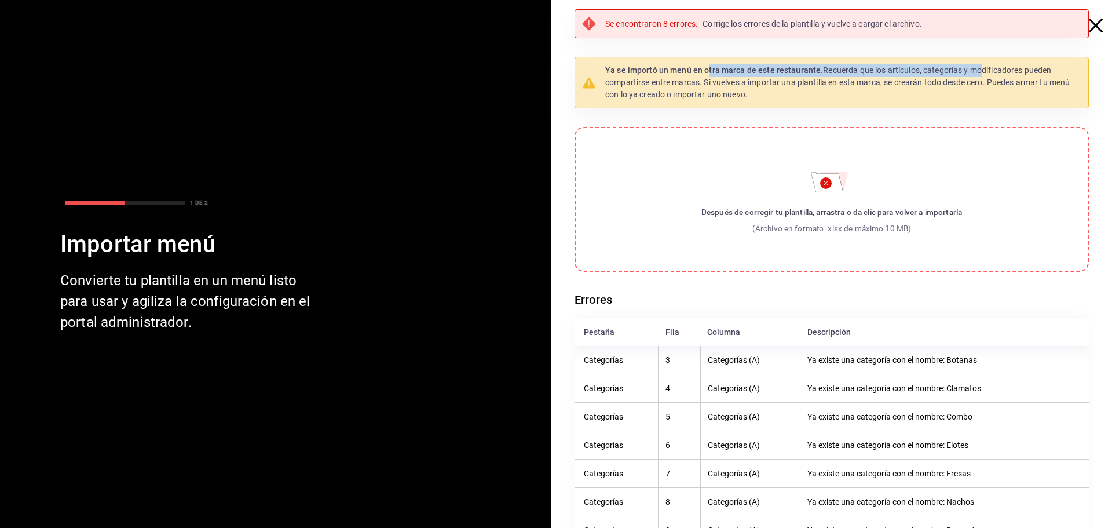
drag, startPoint x: 702, startPoint y: 68, endPoint x: 1009, endPoint y: 59, distance: 306.7
click at [973, 68] on p "Ya se importó un menú en otra marca de este restaurante. Recuerda que los artíc…" at bounding box center [843, 82] width 476 height 37
click at [1089, 25] on icon "button" at bounding box center [1096, 26] width 14 height 14
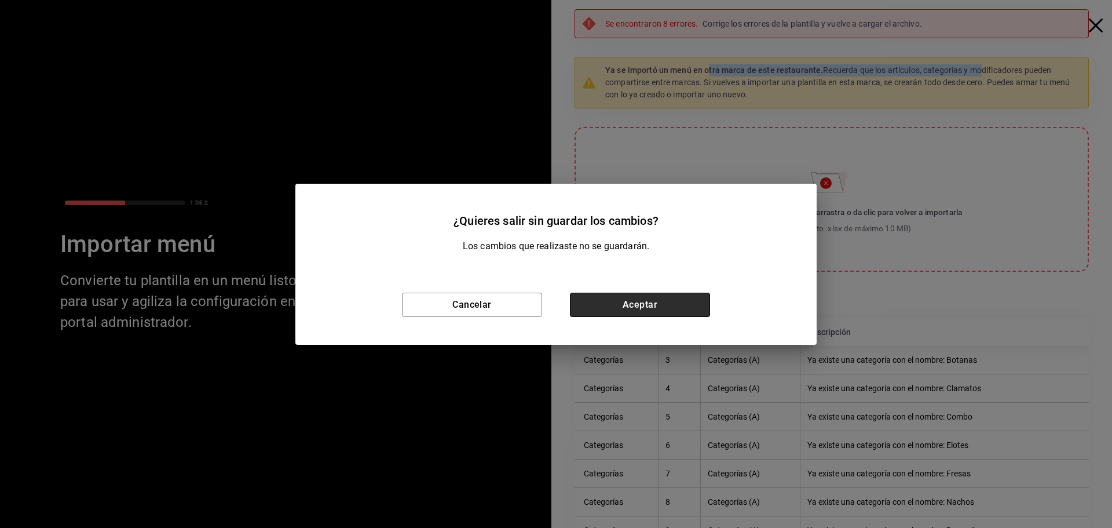
click at [625, 305] on button "Aceptar" at bounding box center [640, 305] width 140 height 24
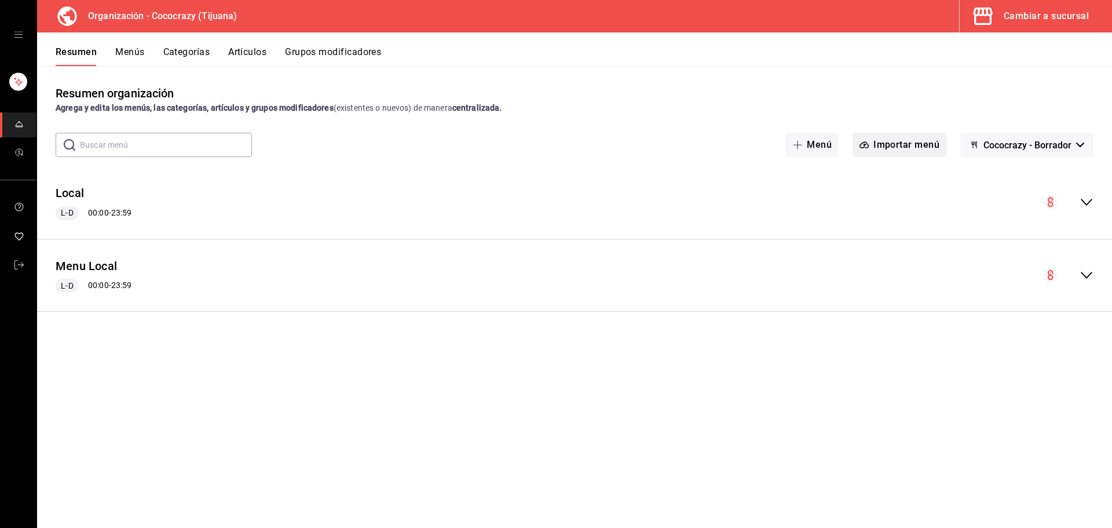
click at [891, 143] on button "Importar menú" at bounding box center [900, 145] width 94 height 24
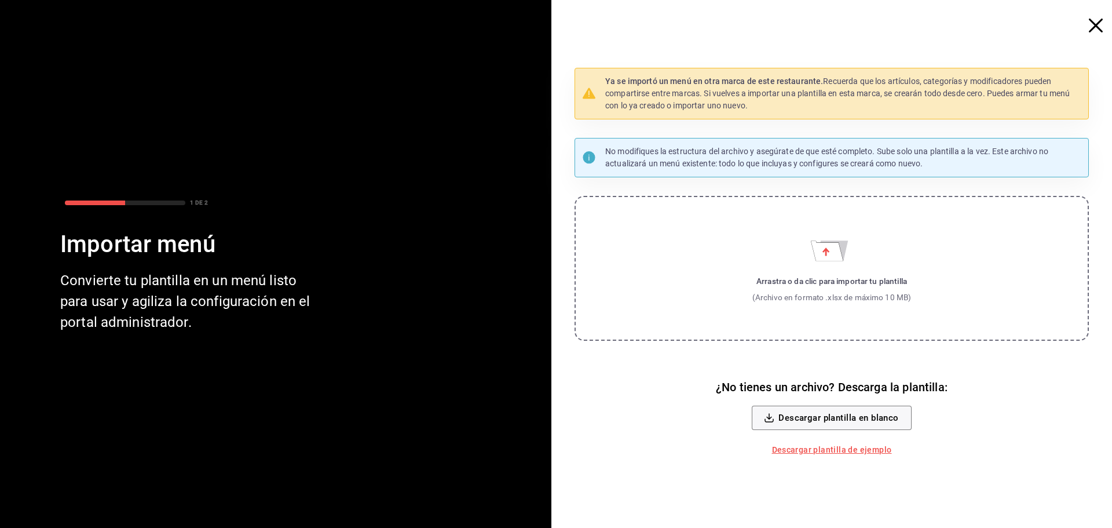
click at [758, 195] on div "Ya se importó un menú en otra marca de este restaurante. Recuerda que los artíc…" at bounding box center [832, 264] width 515 height 393
click at [789, 233] on label "Arrastra o da clic para importar tu plantilla (Archivo en formato .xlsx de máxi…" at bounding box center [832, 268] width 515 height 145
click at [0, 0] on input "Arrastra o da clic para importar tu plantilla (Archivo en formato .xlsx de máxi…" at bounding box center [0, 0] width 0 height 0
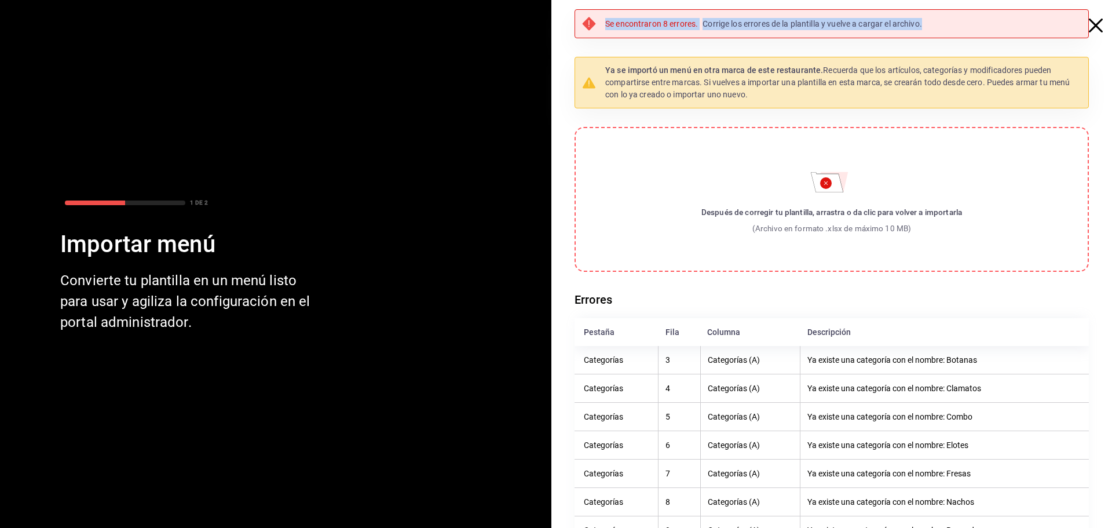
click at [1081, 24] on div "Se encontraron 8 errores. Corrige los errores de la plantilla y vuelve a cargar…" at bounding box center [837, 291] width 552 height 582
click at [1089, 24] on icon "button" at bounding box center [1096, 26] width 14 height 14
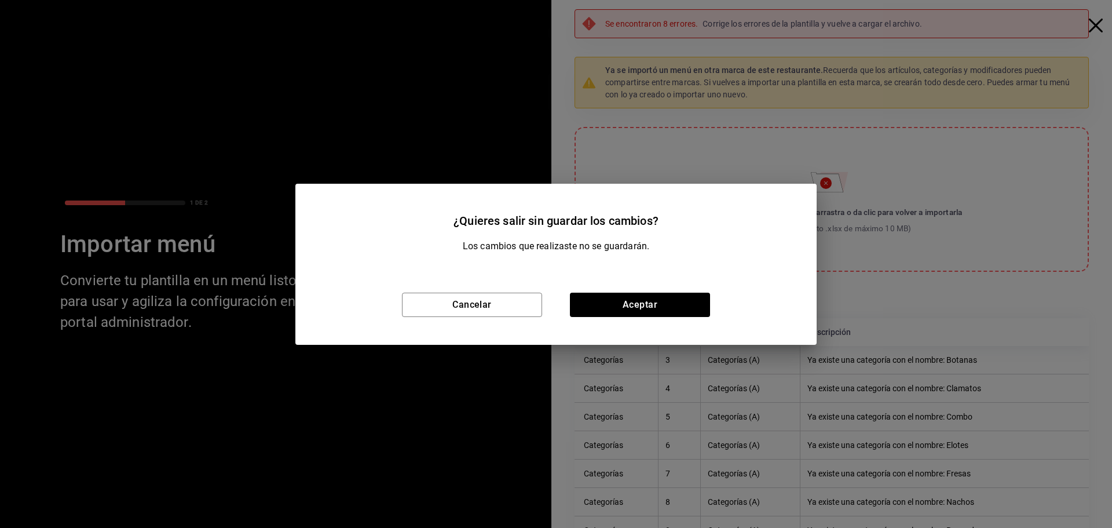
click at [613, 317] on div "Cancelar Aceptar" at bounding box center [556, 305] width 521 height 80
click at [633, 305] on button "Aceptar" at bounding box center [640, 305] width 140 height 24
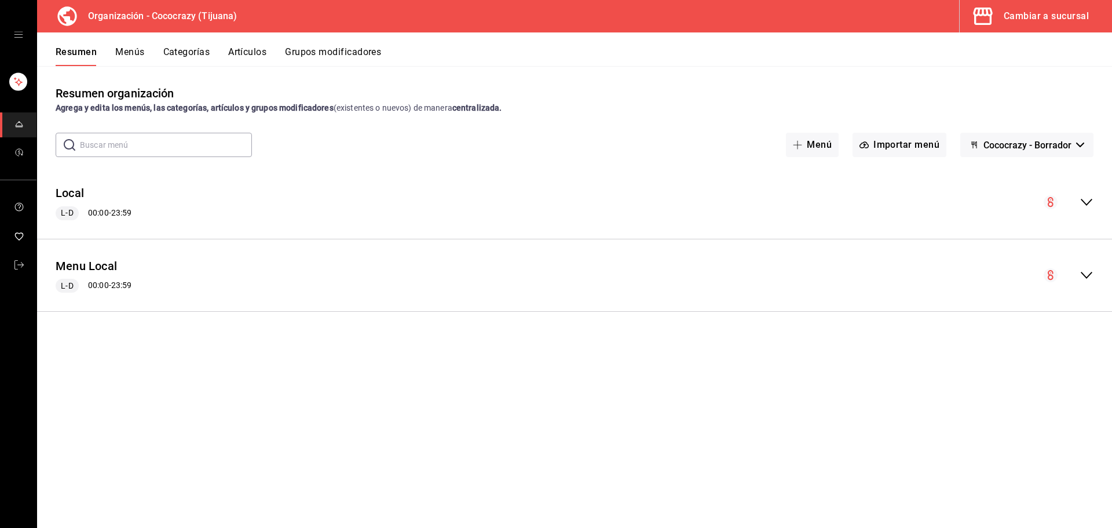
click at [1076, 271] on div "collapse-menu-row" at bounding box center [1069, 275] width 50 height 14
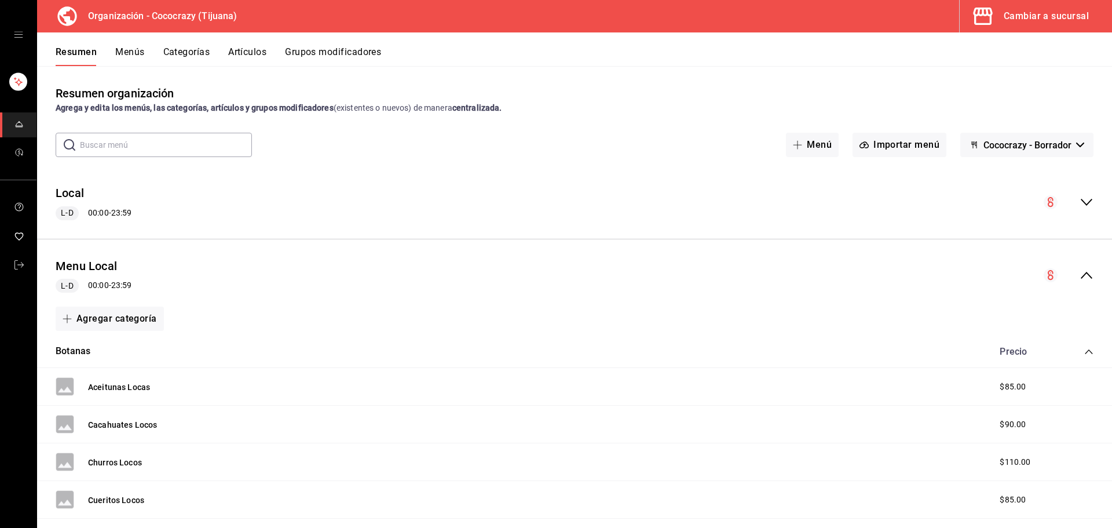
drag, startPoint x: 1077, startPoint y: 271, endPoint x: 987, endPoint y: 286, distance: 91.6
click at [1023, 290] on div "Menu Local L-D 00:00 - 23:59" at bounding box center [574, 276] width 1075 height 54
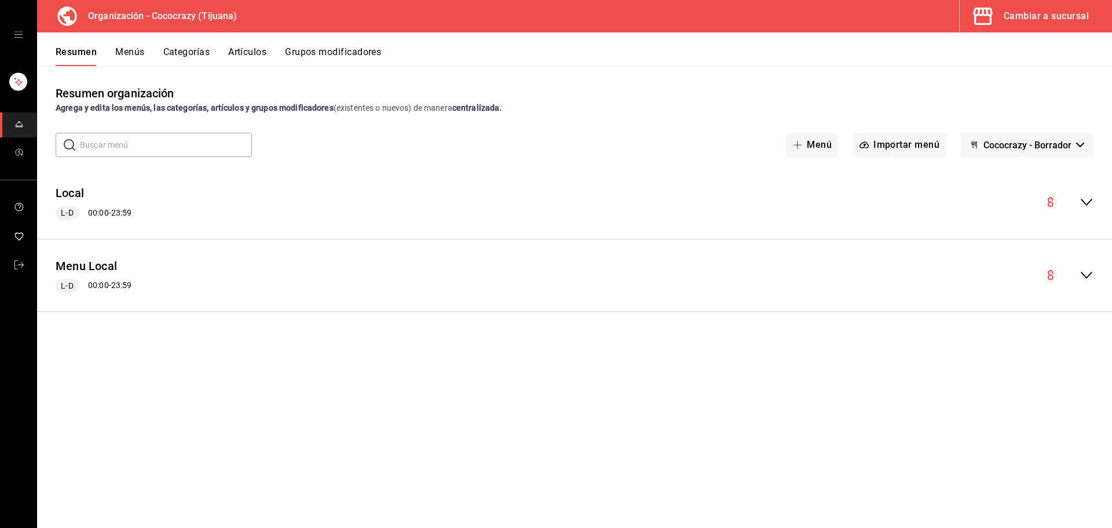
click at [1049, 275] on icon "collapse-menu-row" at bounding box center [1051, 275] width 6 height 10
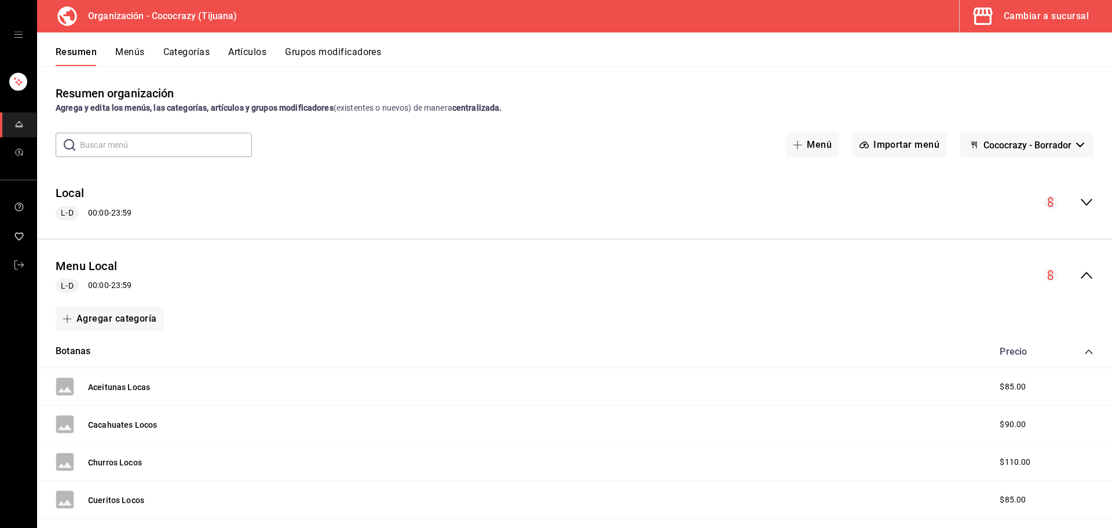
click at [1077, 143] on icon "button" at bounding box center [1081, 145] width 8 height 5
drag, startPoint x: 1042, startPoint y: 176, endPoint x: 1037, endPoint y: 179, distance: 6.0
click at [1041, 178] on li "Cococrazy - Borrador" at bounding box center [1017, 176] width 105 height 28
click at [117, 48] on button "Menús" at bounding box center [129, 56] width 29 height 20
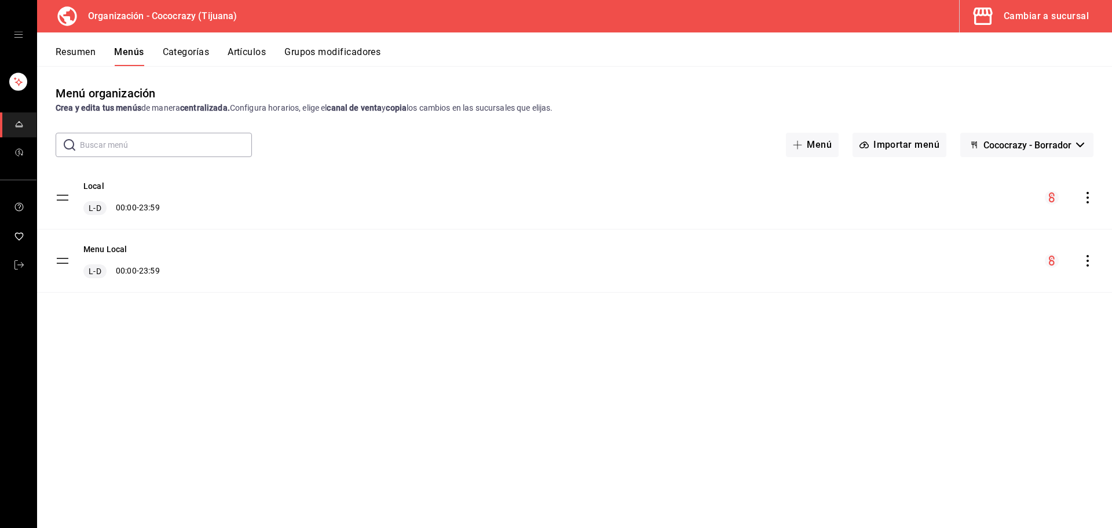
click at [1093, 198] on icon "actions" at bounding box center [1088, 198] width 12 height 12
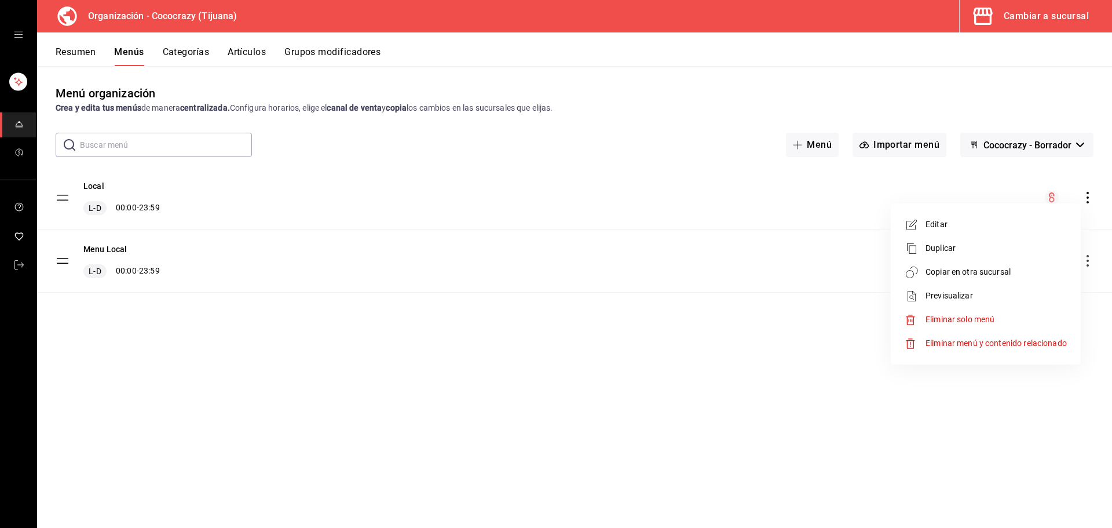
click at [964, 318] on span "Eliminar solo menú" at bounding box center [960, 319] width 69 height 9
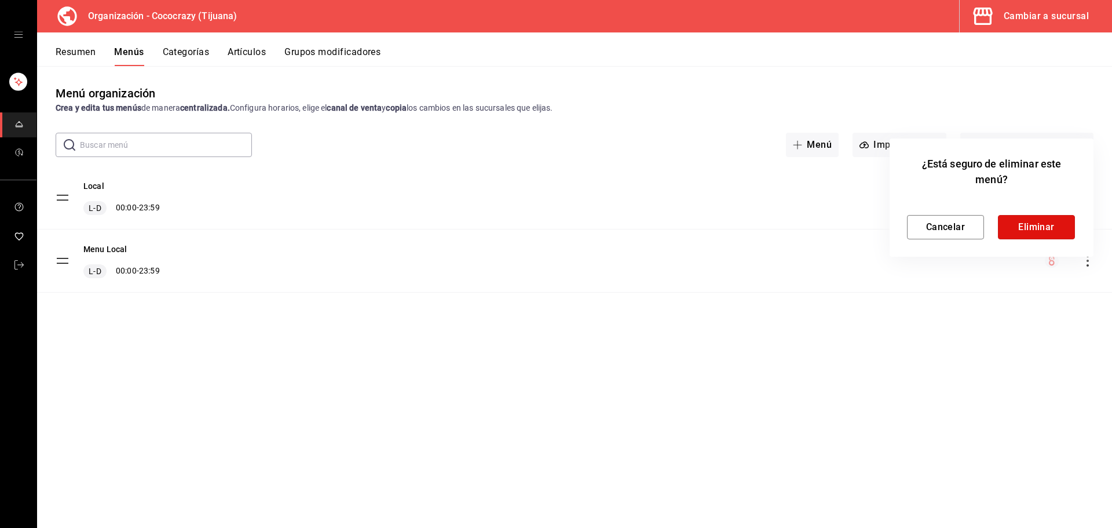
click at [1022, 233] on button "Eliminar" at bounding box center [1036, 227] width 77 height 24
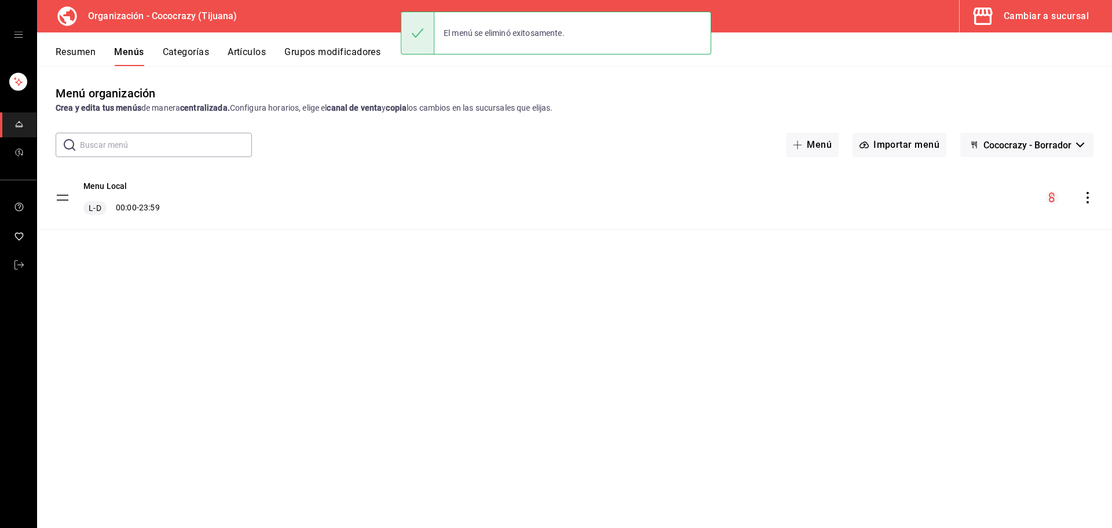
click at [1090, 199] on icon "actions" at bounding box center [1088, 198] width 12 height 12
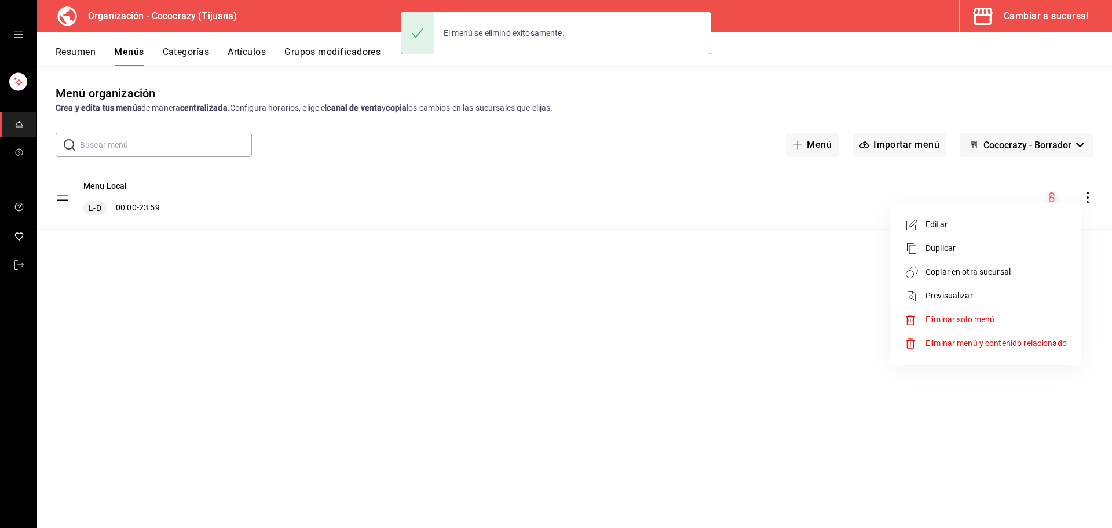
click at [990, 320] on span "Eliminar solo menú" at bounding box center [960, 319] width 69 height 9
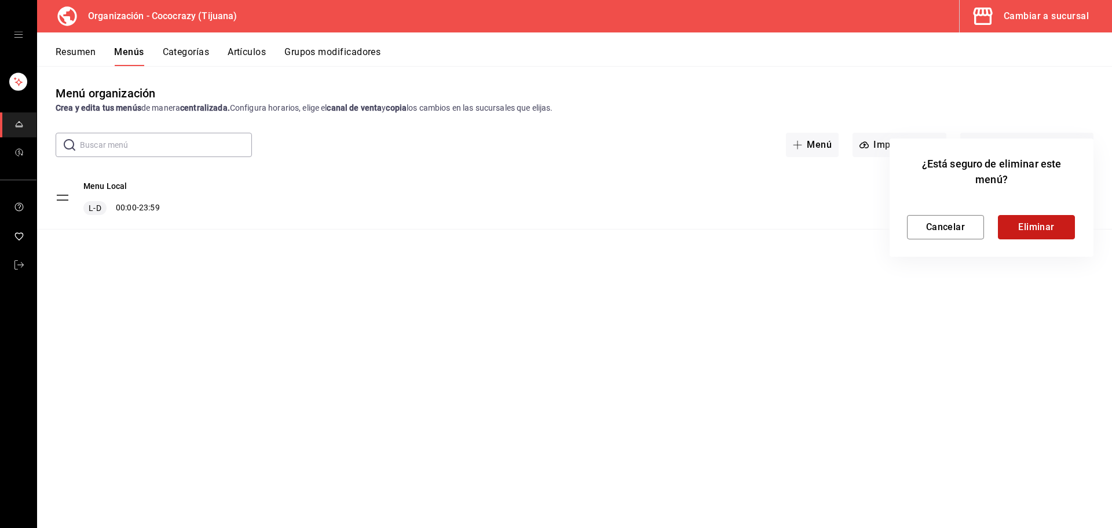
click at [1027, 226] on button "Eliminar" at bounding box center [1036, 227] width 77 height 24
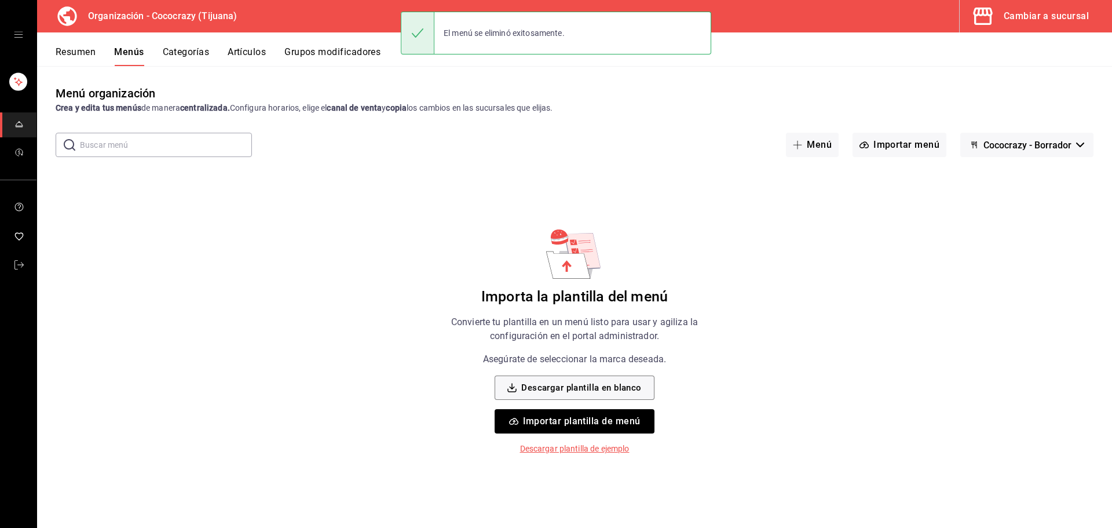
click at [608, 417] on button "Importar plantilla de menú" at bounding box center [574, 421] width 159 height 24
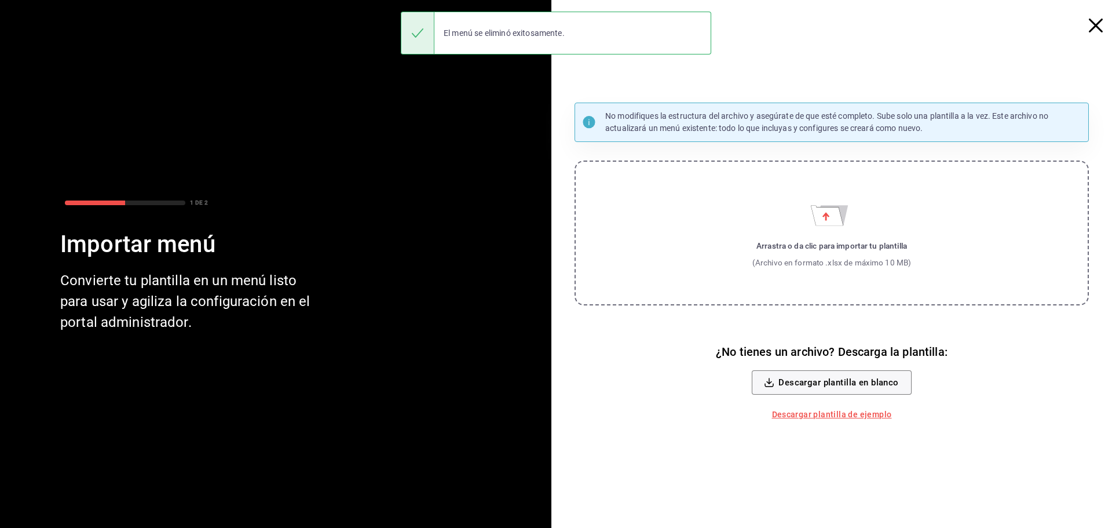
click at [842, 234] on label "Arrastra o da clic para importar tu plantilla (Archivo en formato .xlsx de máxi…" at bounding box center [832, 233] width 515 height 145
click at [0, 0] on input "Arrastra o da clic para importar tu plantilla (Archivo en formato .xlsx de máxi…" at bounding box center [0, 0] width 0 height 0
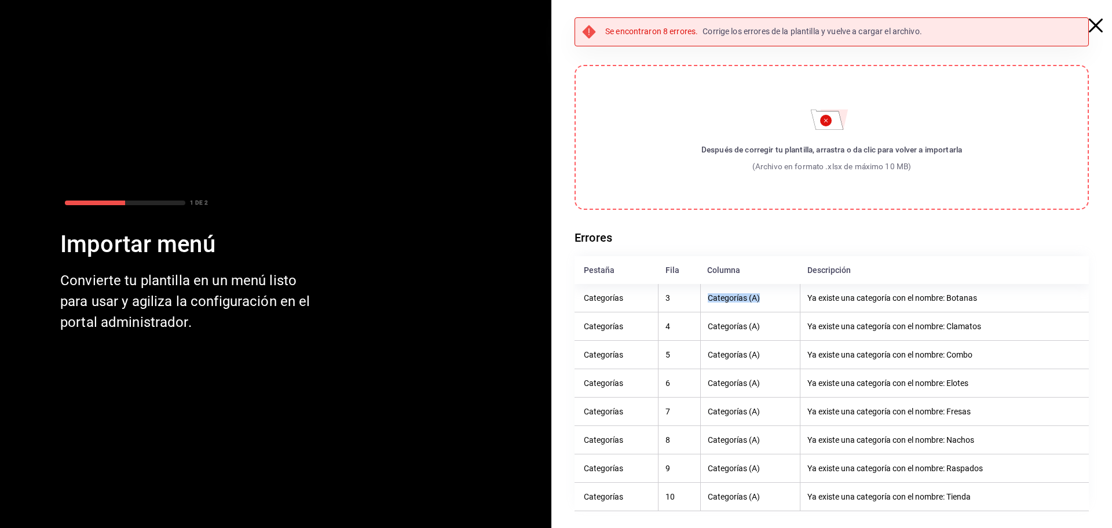
drag, startPoint x: 674, startPoint y: 300, endPoint x: 769, endPoint y: 301, distance: 95.6
click at [769, 301] on tr "Categorías 3 Categorías (A) Ya existe una categoría con el nombre: Botanas" at bounding box center [832, 298] width 515 height 28
click at [847, 299] on th "Ya existe una categoría con el nombre: Botanas" at bounding box center [945, 298] width 289 height 28
click at [892, 295] on th "Ya existe una categoría con el nombre: Botanas" at bounding box center [945, 298] width 289 height 28
click at [956, 299] on th "Ya existe una categoría con el nombre: Botanas" at bounding box center [945, 298] width 289 height 28
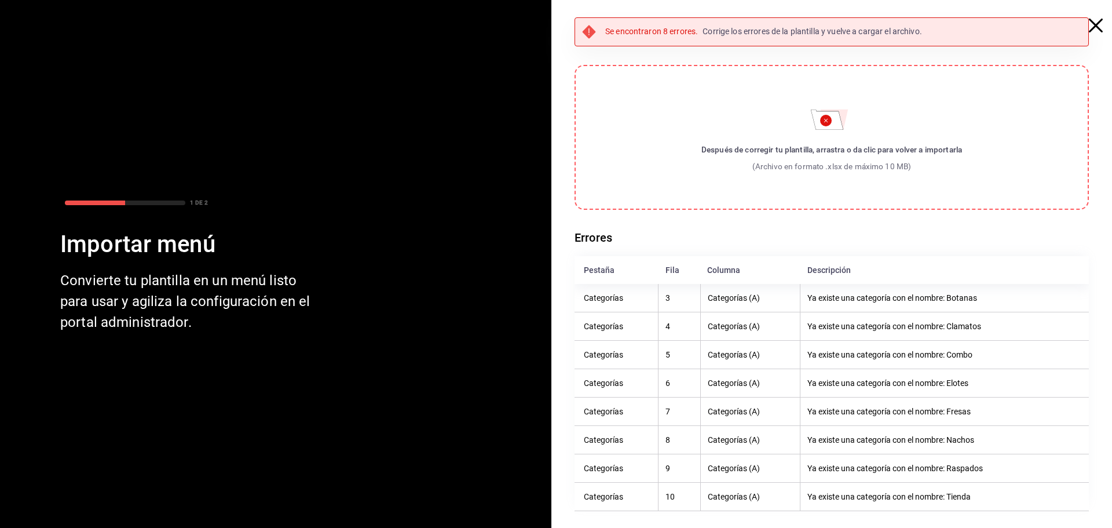
click at [997, 299] on th "Ya existe una categoría con el nombre: Botanas" at bounding box center [945, 298] width 289 height 28
drag, startPoint x: 824, startPoint y: 133, endPoint x: 756, endPoint y: 220, distance: 110.6
click at [799, 205] on label "Después de corregir tu plantilla, arrastra o da clic para volver a importarla (…" at bounding box center [832, 137] width 515 height 145
click at [1096, 31] on icon "button" at bounding box center [1096, 26] width 14 height 14
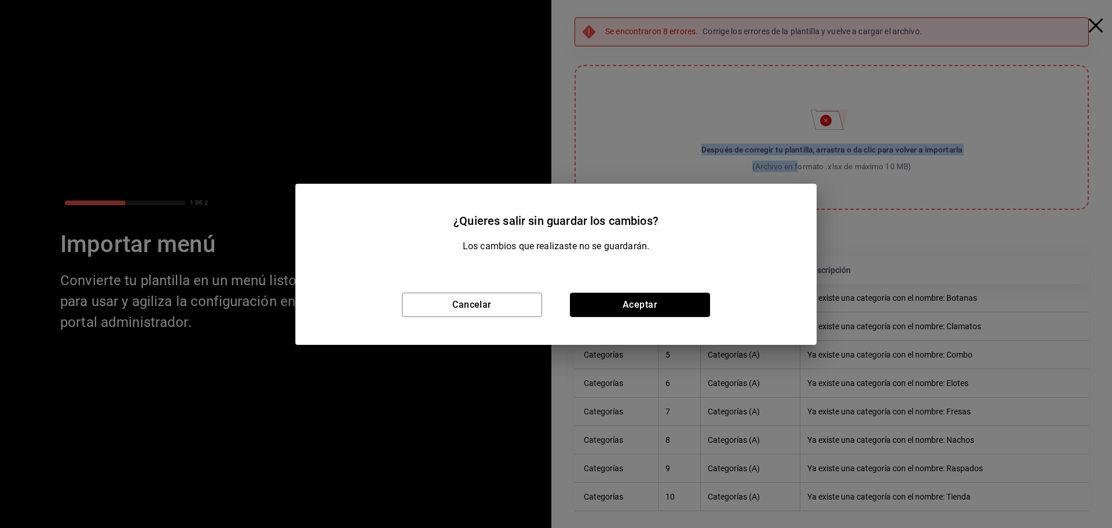
click at [613, 300] on button "Aceptar" at bounding box center [640, 305] width 140 height 24
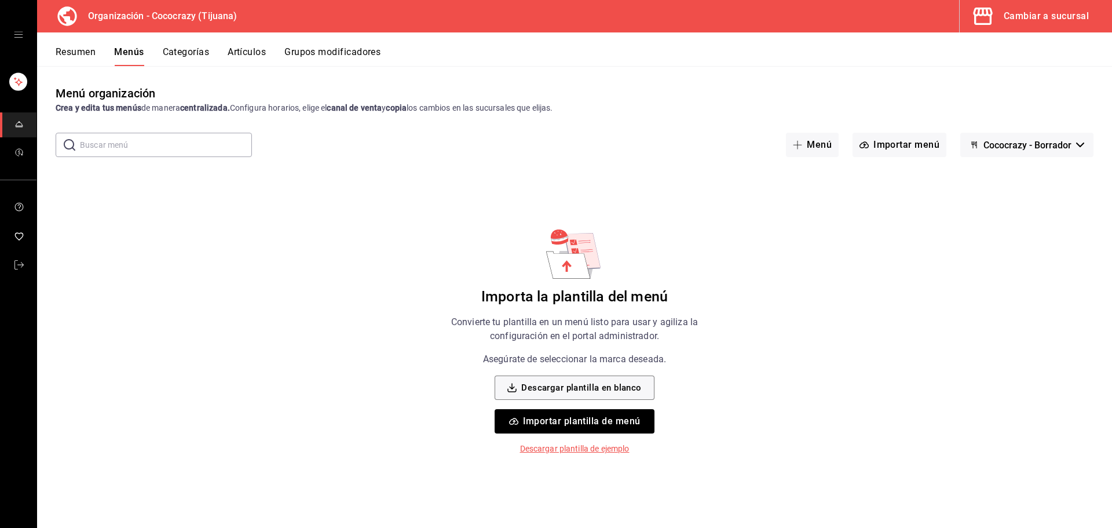
click at [562, 420] on button "Importar plantilla de menú" at bounding box center [574, 421] width 159 height 24
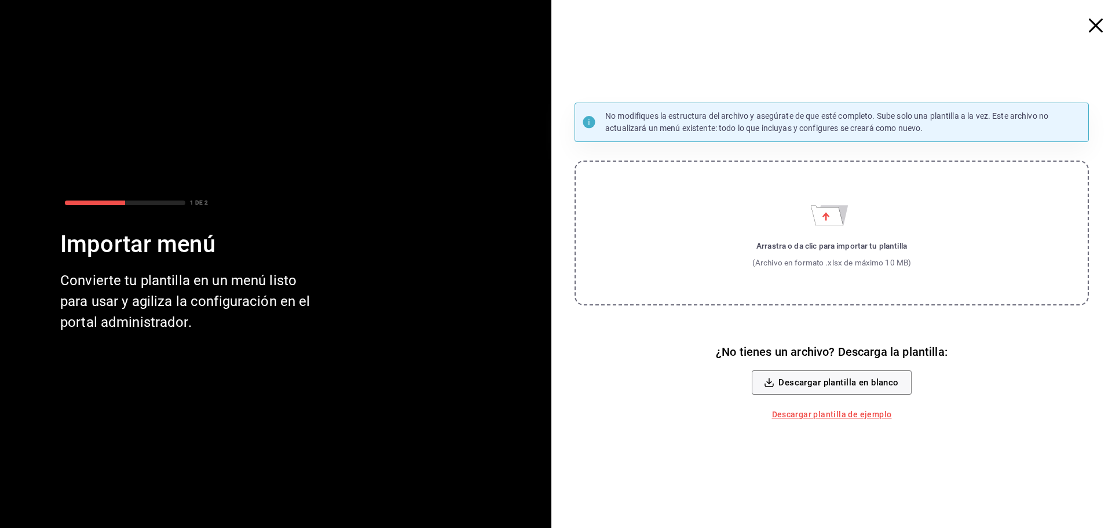
click at [840, 238] on label "Arrastra o da clic para importar tu plantilla (Archivo en formato .xlsx de máxi…" at bounding box center [832, 233] width 515 height 145
click at [0, 0] on input "Arrastra o da clic para importar tu plantilla (Archivo en formato .xlsx de máxi…" at bounding box center [0, 0] width 0 height 0
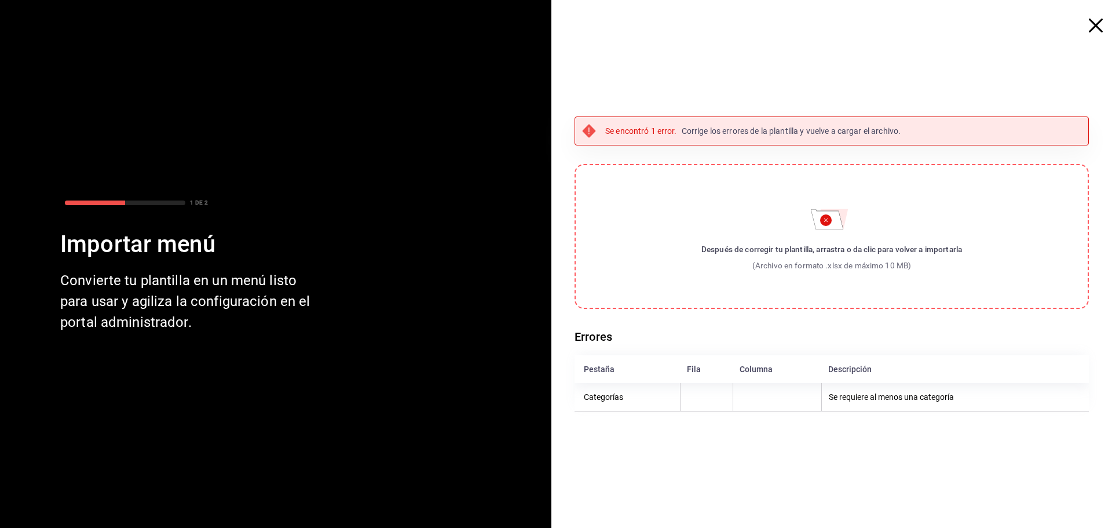
click at [838, 231] on label "Después de corregir tu plantilla, arrastra o da clic para volver a importarla (…" at bounding box center [832, 236] width 515 height 145
click at [0, 0] on input "Después de corregir tu plantilla, arrastra o da clic para volver a importarla (…" at bounding box center [0, 0] width 0 height 0
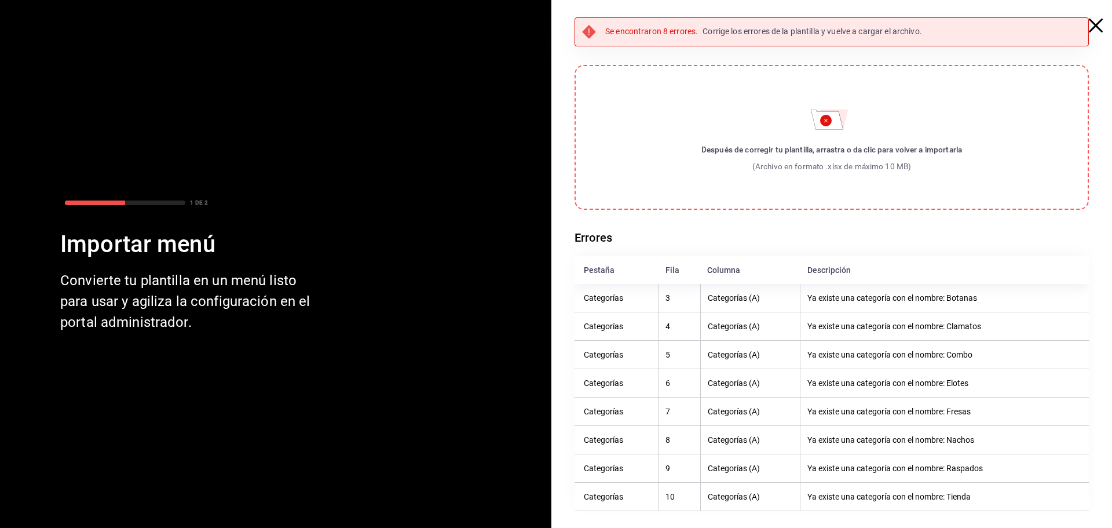
click at [938, 126] on label "Después de corregir tu plantilla, arrastra o da clic para volver a importarla (…" at bounding box center [832, 137] width 515 height 145
click at [1092, 32] on div "Se encontraron 8 errores. Corrige los errores de la plantilla y vuelve a cargar…" at bounding box center [837, 268] width 552 height 503
click at [1100, 28] on icon "button" at bounding box center [1096, 26] width 14 height 14
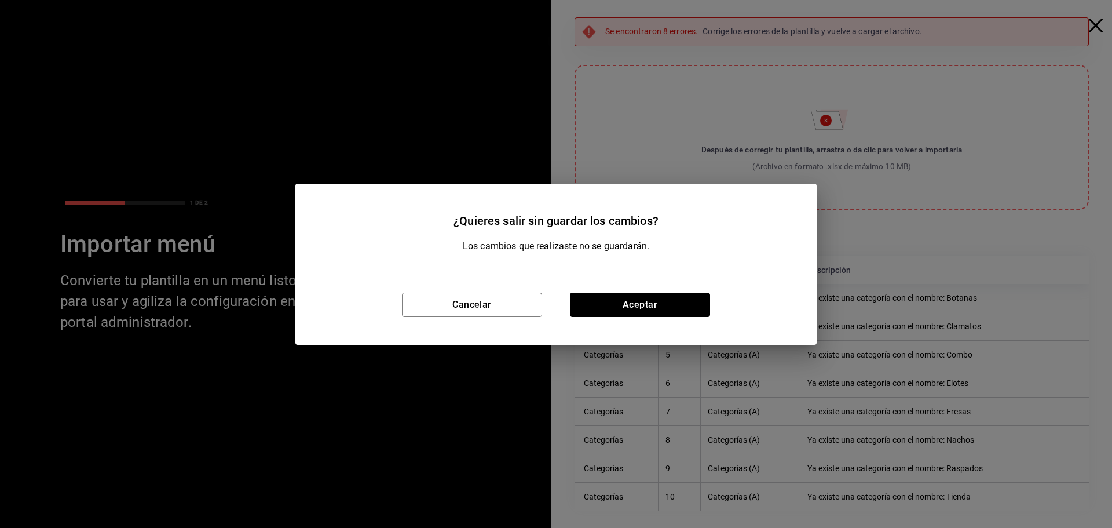
click at [602, 294] on button "Aceptar" at bounding box center [640, 305] width 140 height 24
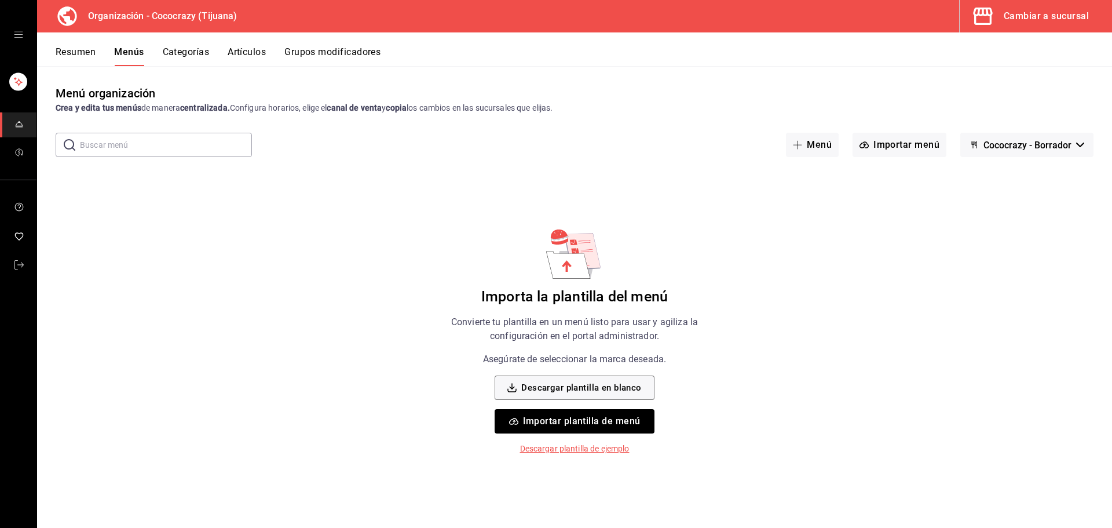
click at [596, 411] on button "Importar plantilla de menú" at bounding box center [574, 421] width 159 height 24
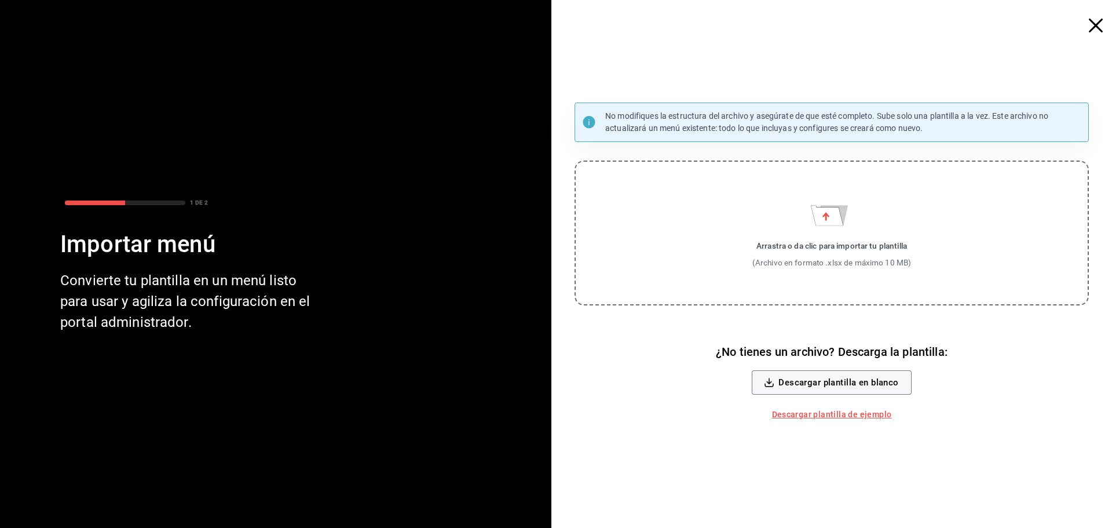
click at [827, 267] on div "(Archivo en formato .xlsx de máximo 10 MB)" at bounding box center [832, 263] width 159 height 12
click at [0, 0] on input "Arrastra o da clic para importar tu plantilla (Archivo en formato .xlsx de máxi…" at bounding box center [0, 0] width 0 height 0
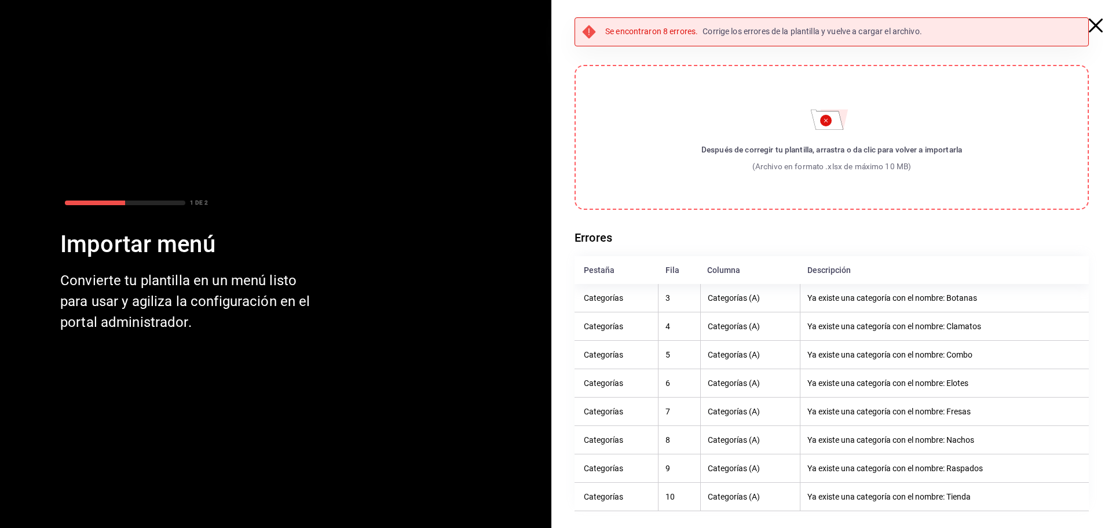
click at [1099, 27] on icon "button" at bounding box center [1096, 26] width 14 height 14
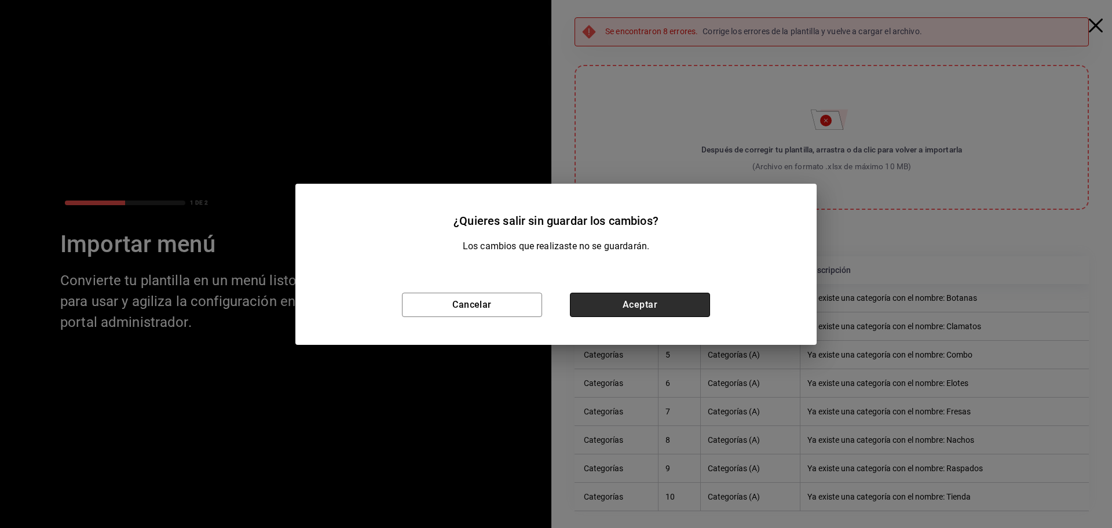
click at [666, 316] on button "Aceptar" at bounding box center [640, 305] width 140 height 24
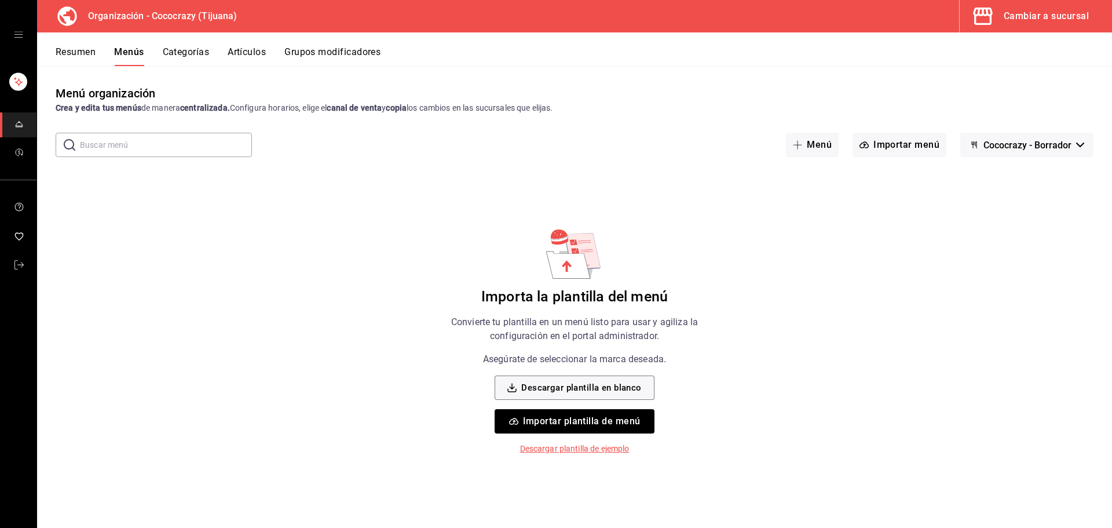
click at [601, 448] on p "Descargar plantilla de ejemplo" at bounding box center [575, 449] width 110 height 12
click at [617, 388] on button "Descargar plantilla en blanco" at bounding box center [574, 387] width 159 height 24
click at [592, 427] on button "Importar plantilla de menú" at bounding box center [574, 421] width 159 height 24
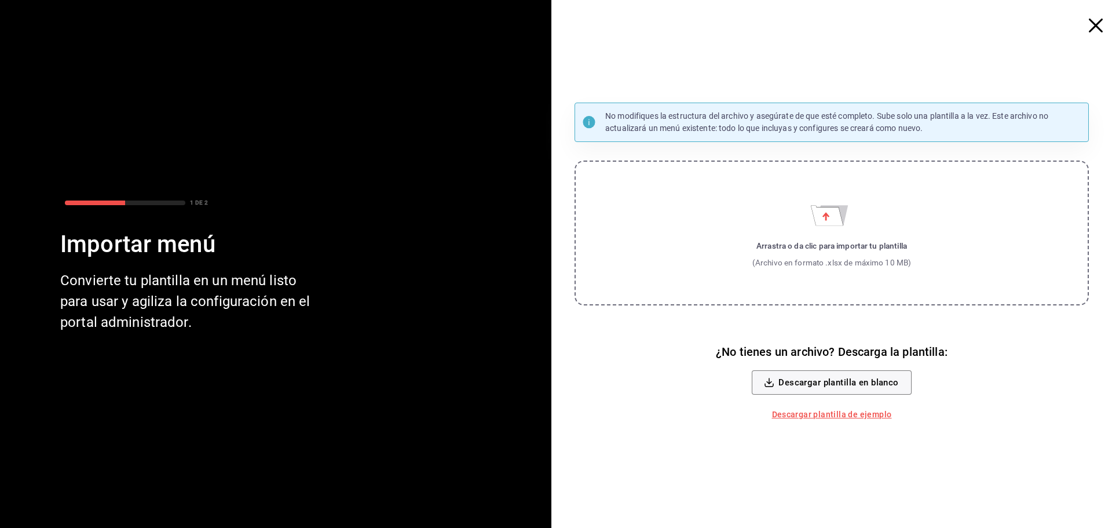
click at [881, 189] on label "Arrastra o da clic para importar tu plantilla (Archivo en formato .xlsx de máxi…" at bounding box center [832, 233] width 515 height 145
click at [0, 0] on input "Arrastra o da clic para importar tu plantilla (Archivo en formato .xlsx de máxi…" at bounding box center [0, 0] width 0 height 0
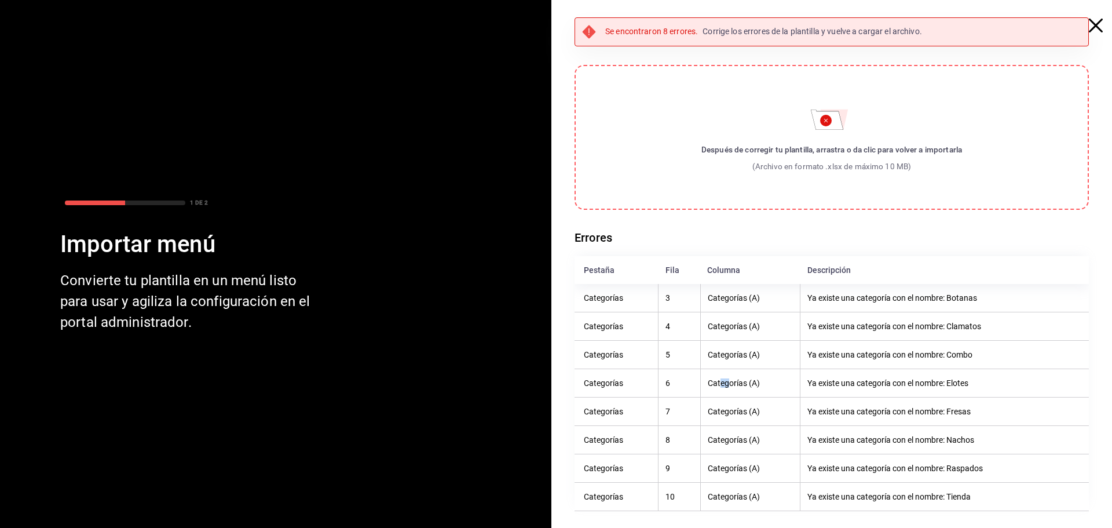
click at [719, 392] on th "Categorías (A)" at bounding box center [751, 383] width 100 height 28
